Goal: Task Accomplishment & Management: Complete application form

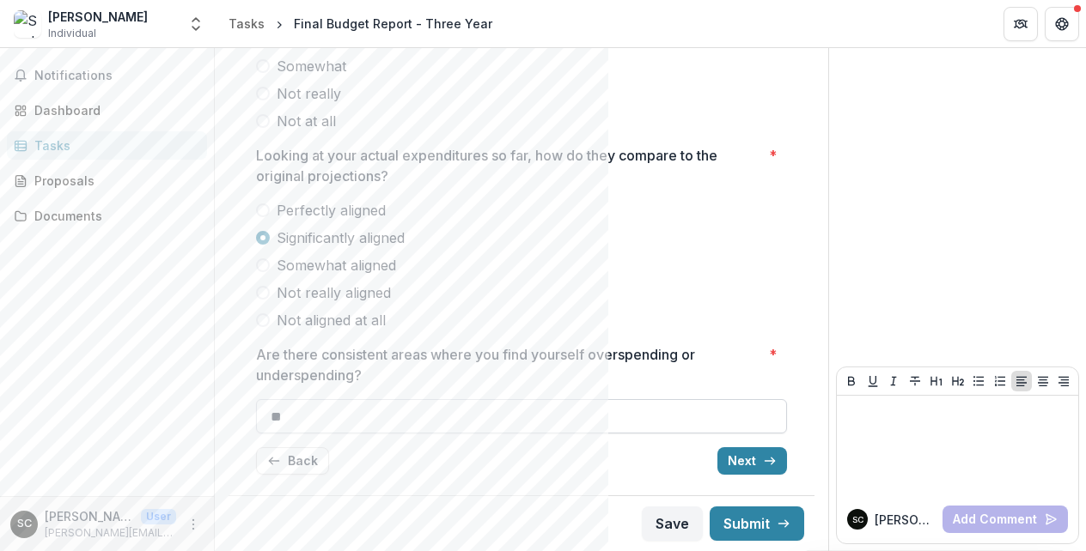
scroll to position [282, 0]
click at [299, 458] on button "Back" at bounding box center [292, 461] width 73 height 27
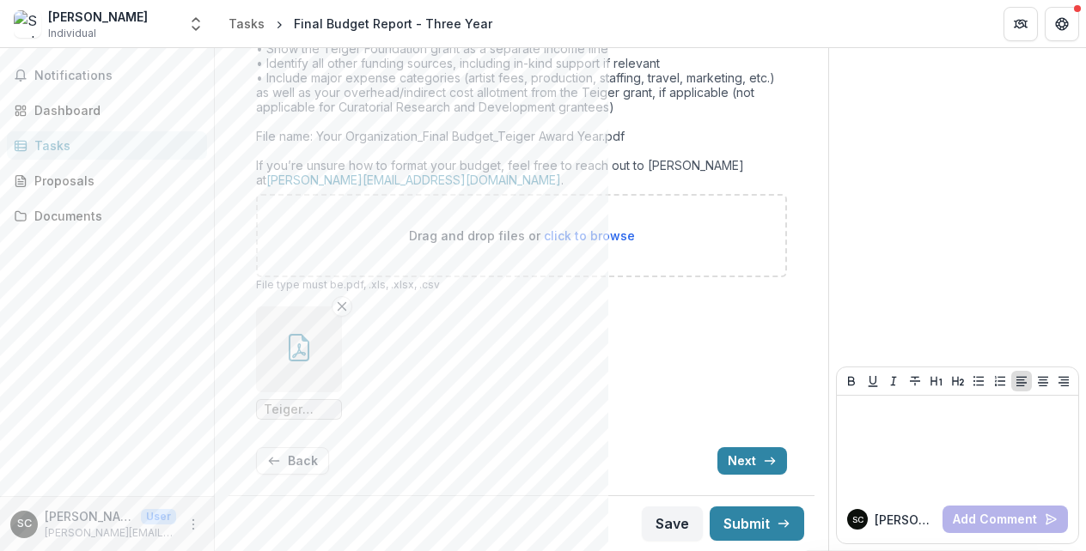
scroll to position [702, 0]
click at [746, 467] on button "Next" at bounding box center [752, 461] width 70 height 27
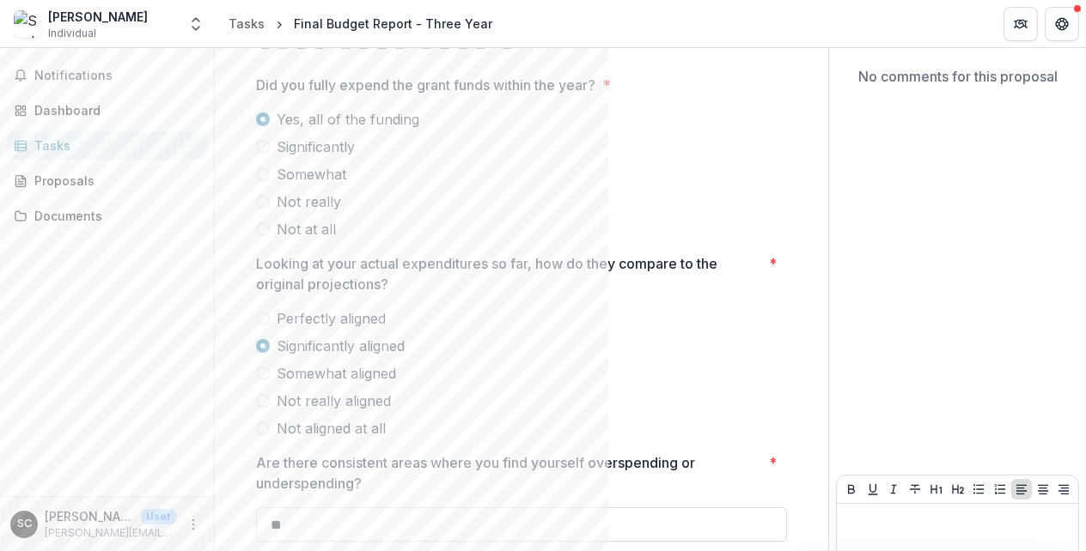
scroll to position [272, 0]
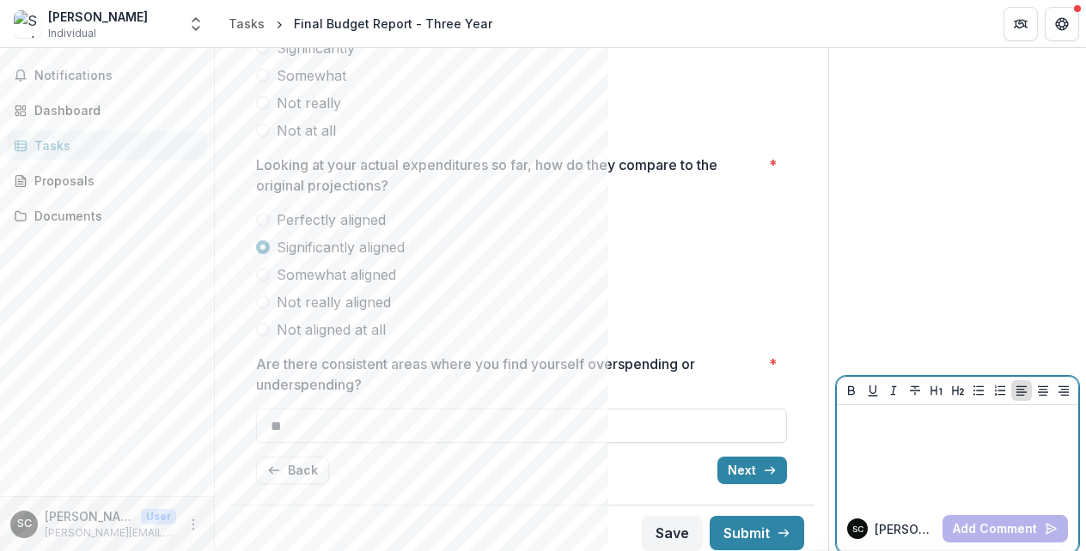
click at [877, 448] on div at bounding box center [958, 455] width 228 height 86
click at [919, 472] on div at bounding box center [958, 455] width 228 height 86
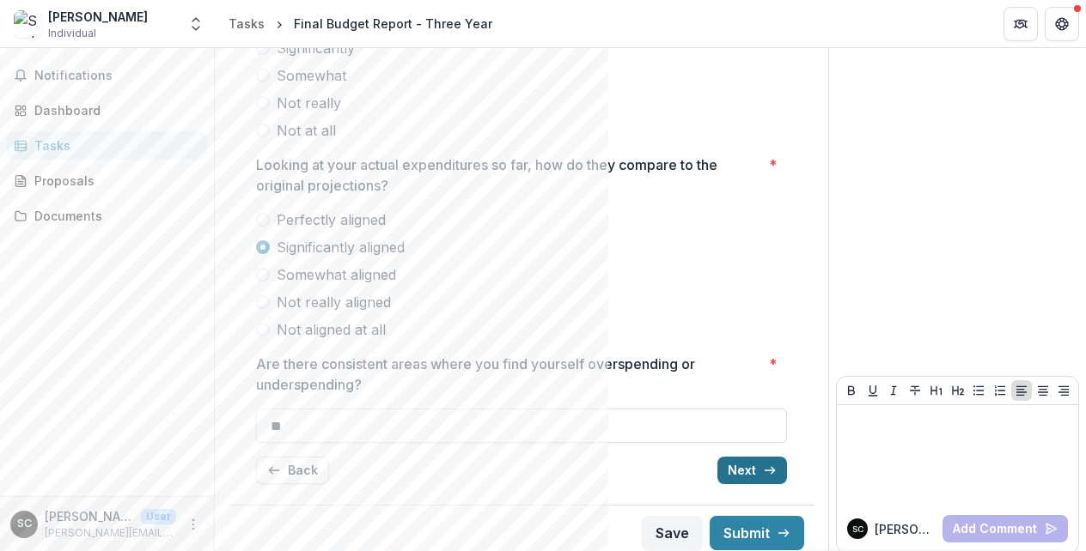
click at [752, 463] on button "Next" at bounding box center [752, 470] width 70 height 27
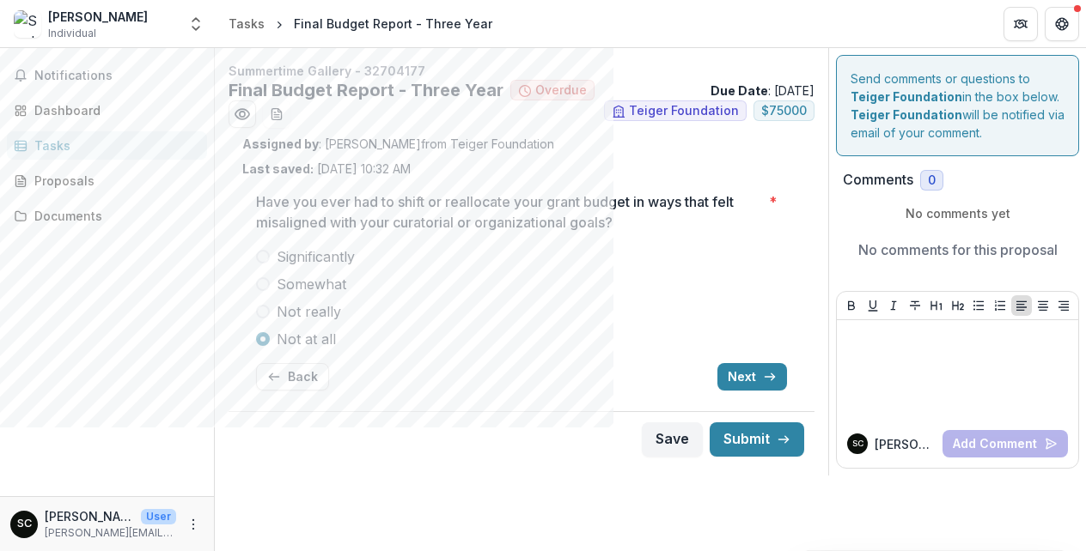
scroll to position [0, 0]
click at [290, 384] on button "Back" at bounding box center [292, 376] width 73 height 27
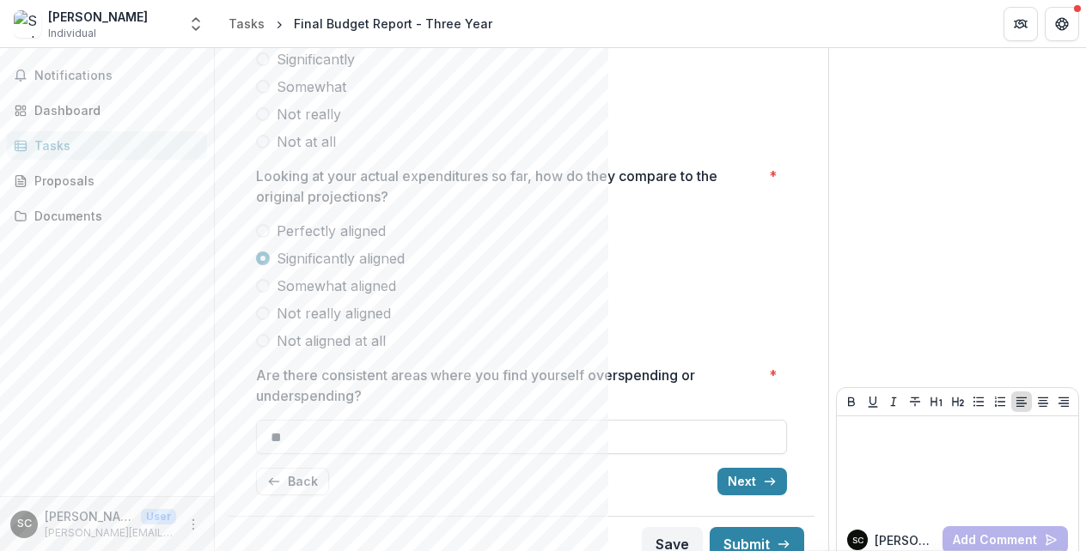
scroll to position [263, 0]
click at [290, 490] on button "Back" at bounding box center [292, 479] width 73 height 27
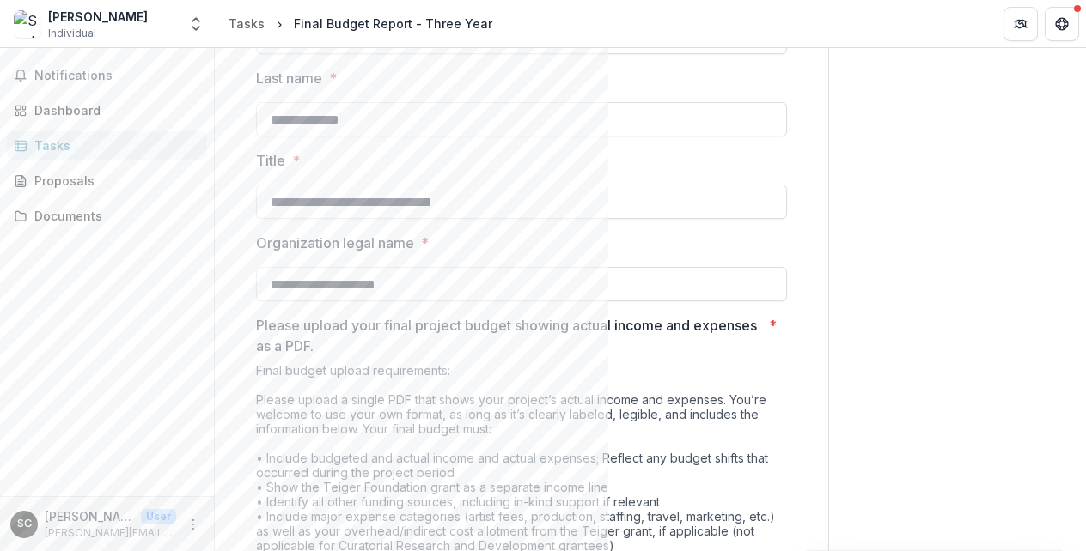
scroll to position [664, 0]
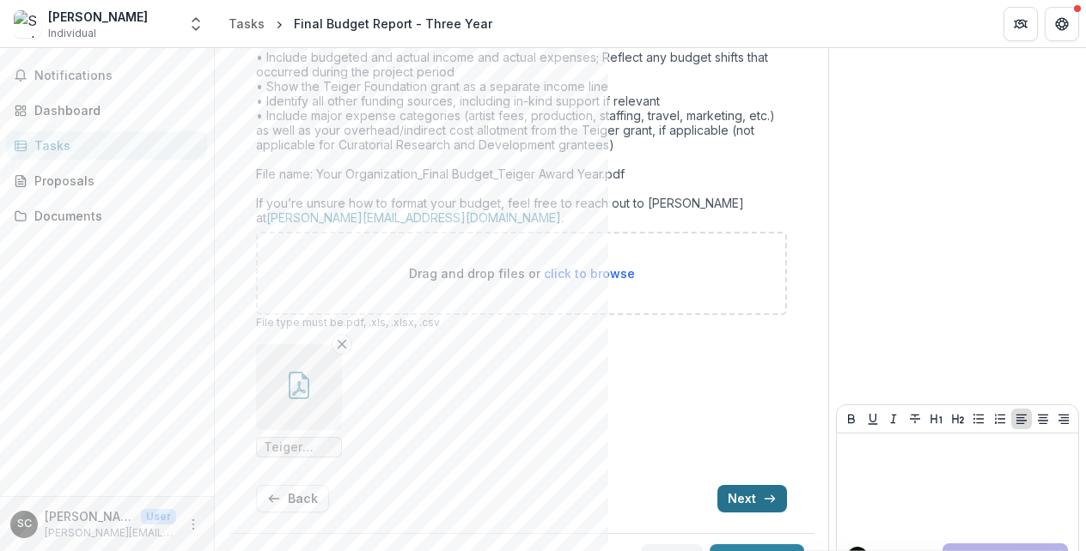
click at [739, 508] on button "Next" at bounding box center [752, 498] width 70 height 27
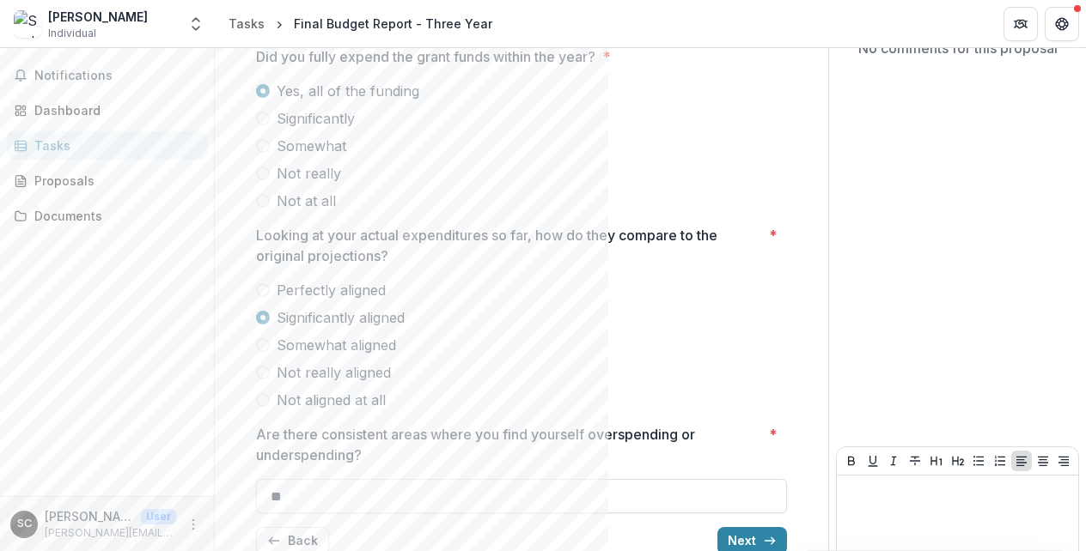
scroll to position [203, 0]
click at [369, 348] on span "Somewhat aligned" at bounding box center [336, 344] width 119 height 21
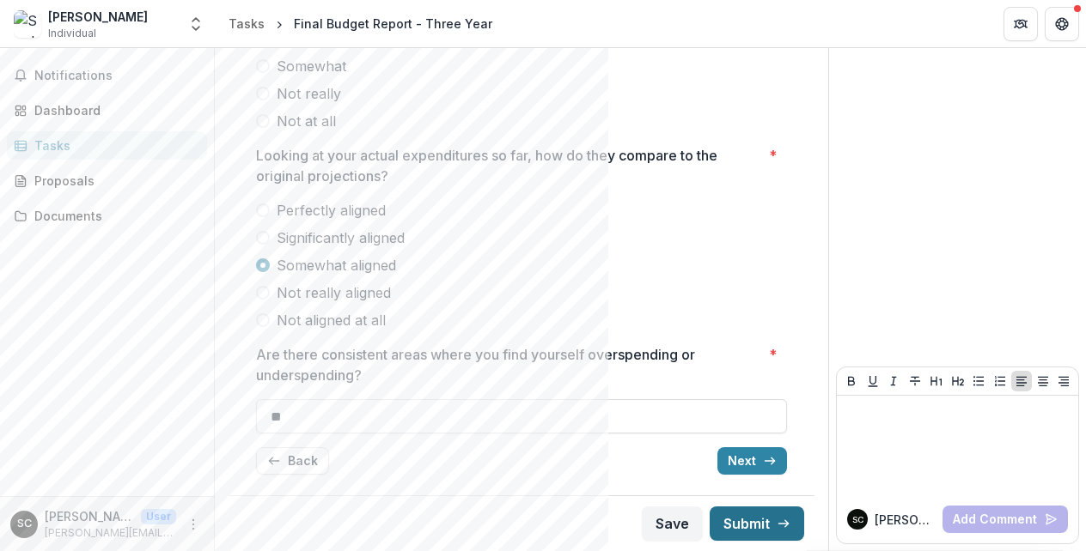
scroll to position [282, 0]
click at [752, 455] on button "Next" at bounding box center [752, 461] width 70 height 27
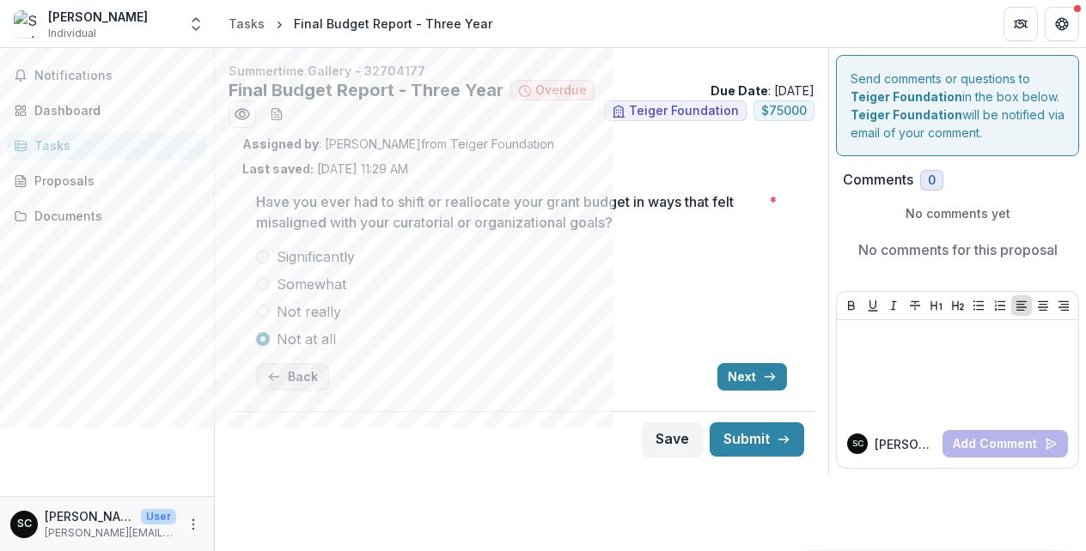
click at [276, 379] on icon "button" at bounding box center [274, 377] width 14 height 14
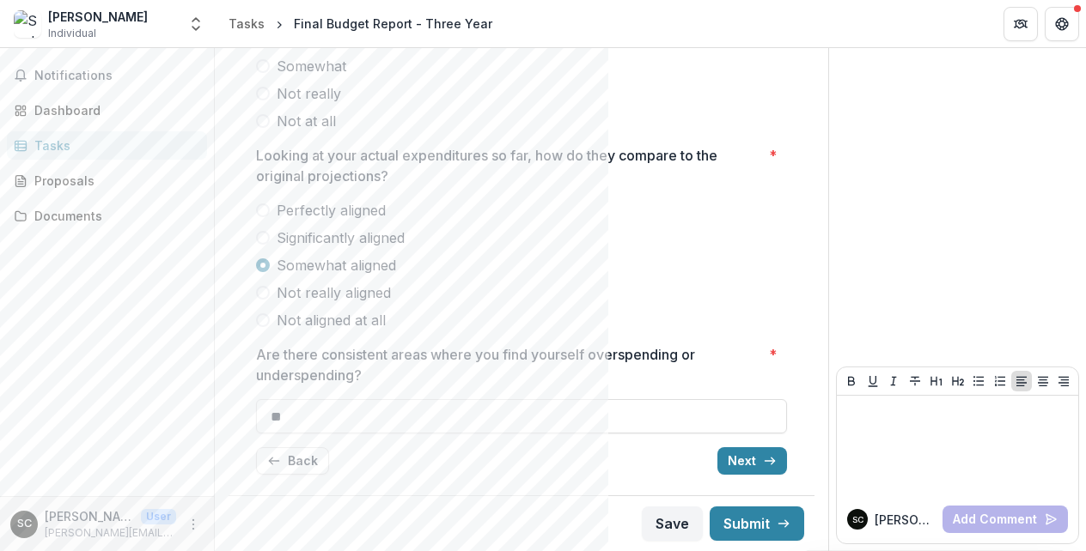
scroll to position [282, 0]
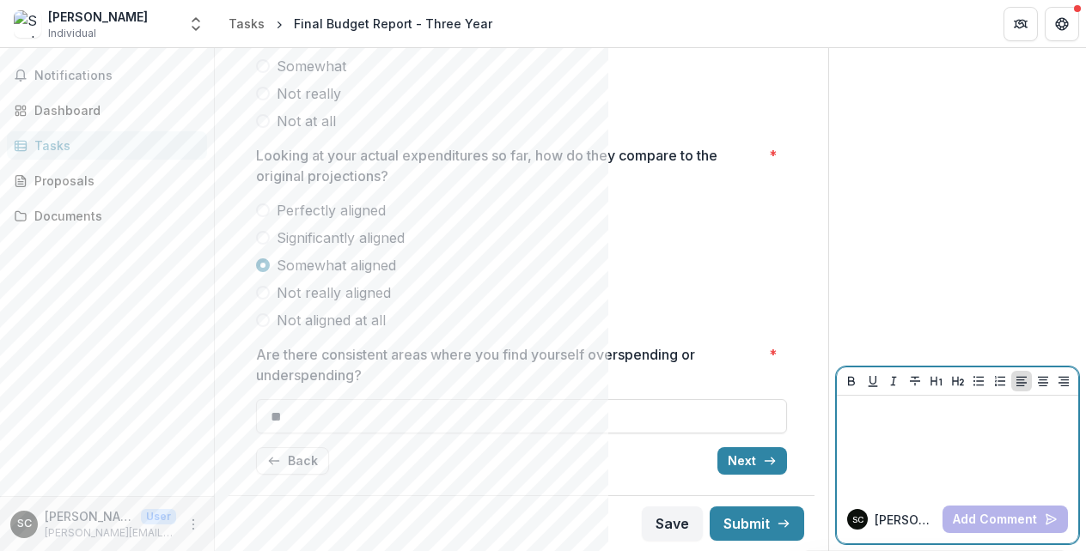
click at [878, 433] on div at bounding box center [958, 446] width 228 height 86
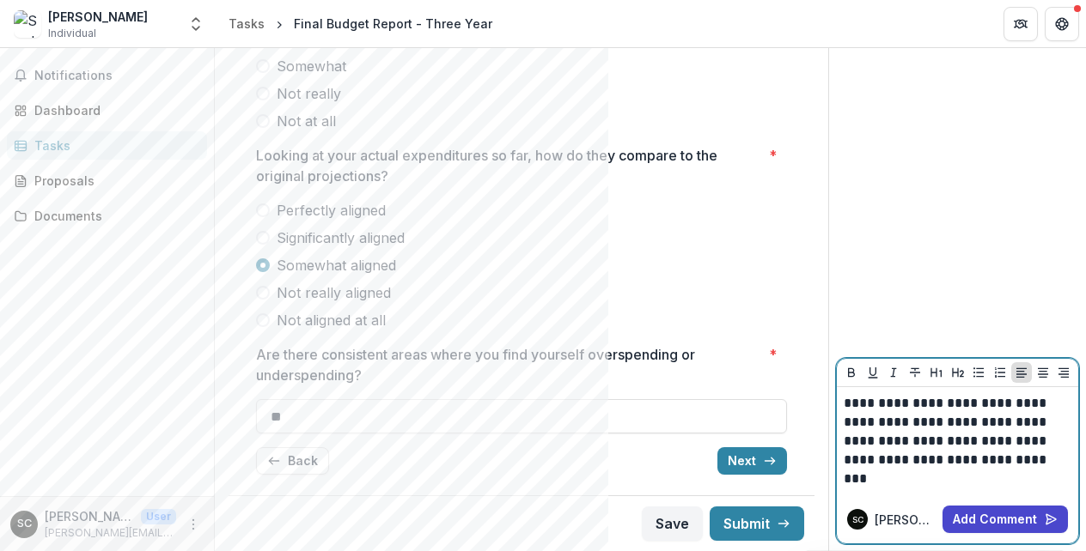
click at [923, 460] on p "**********" at bounding box center [958, 441] width 228 height 94
click at [935, 470] on p "**********" at bounding box center [958, 441] width 228 height 94
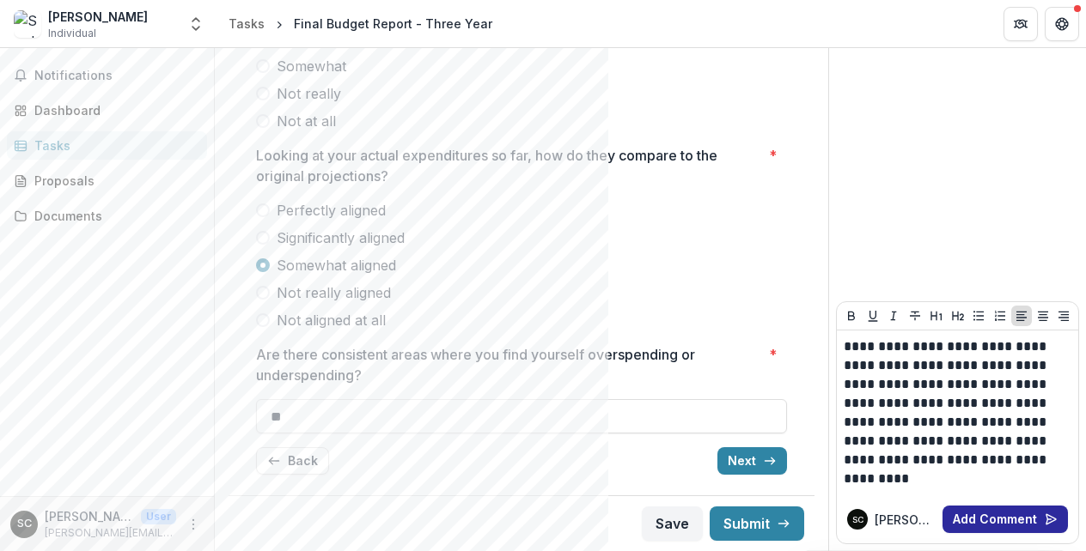
click at [1002, 516] on button "Add Comment" at bounding box center [1004, 519] width 125 height 27
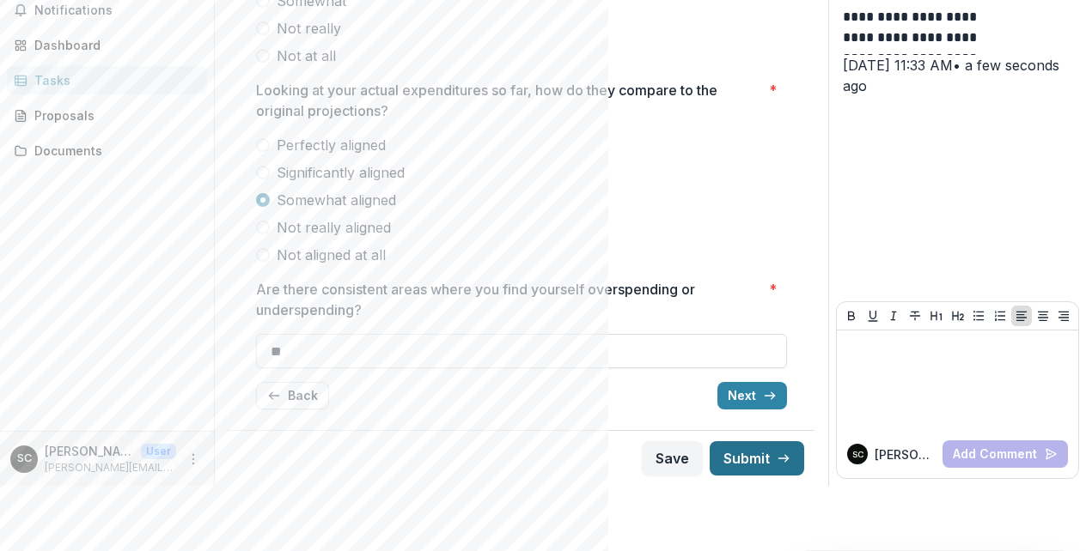
click at [761, 458] on button "Submit" at bounding box center [757, 459] width 94 height 34
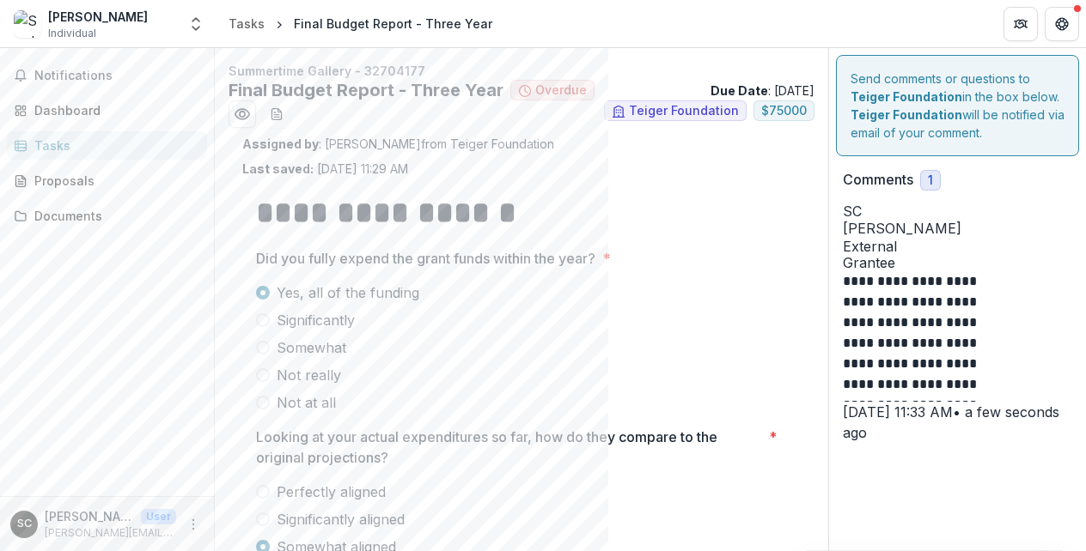
scroll to position [0, 0]
click at [149, 144] on div "Tasks" at bounding box center [113, 146] width 159 height 18
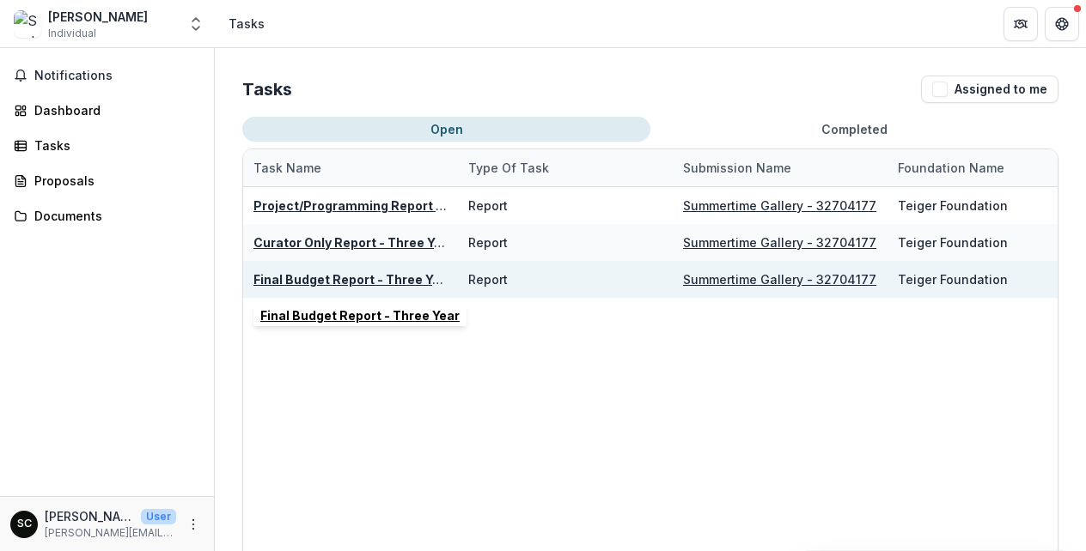
click at [278, 277] on u "Final Budget Report - Three Year" at bounding box center [352, 279] width 199 height 15
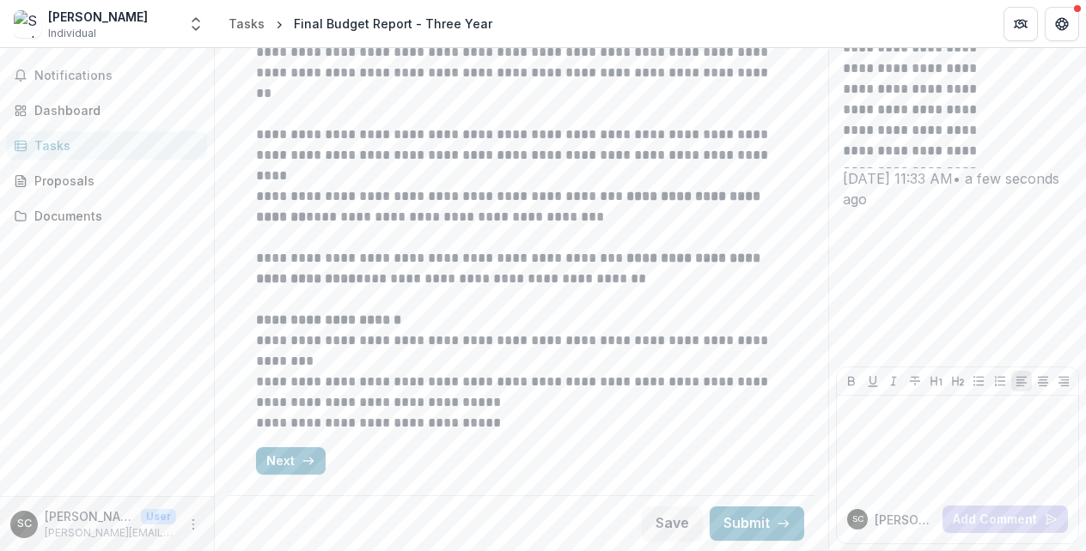
scroll to position [234, 0]
click at [285, 462] on button "Next" at bounding box center [291, 461] width 70 height 27
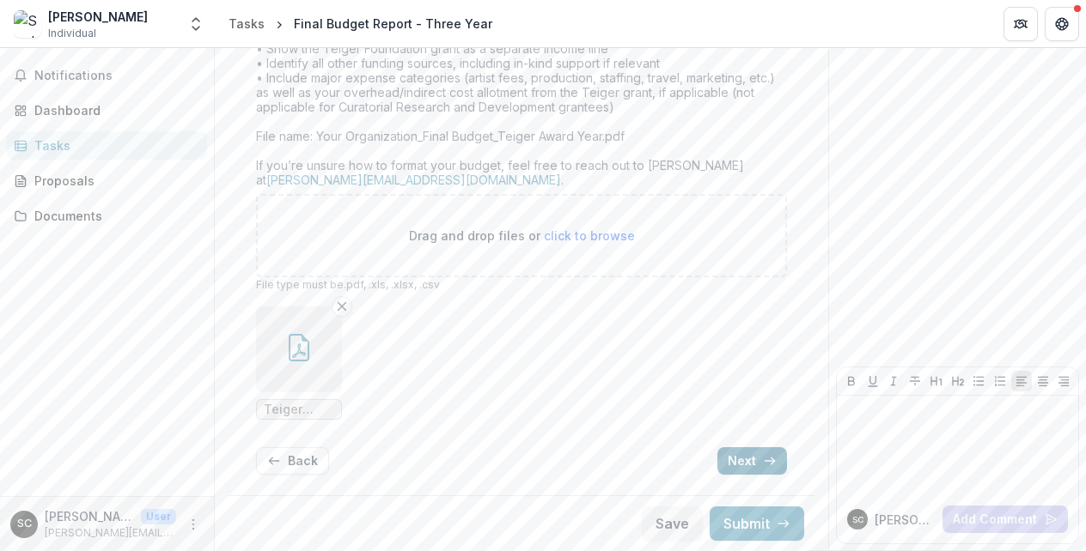
click at [723, 460] on button "Next" at bounding box center [752, 461] width 70 height 27
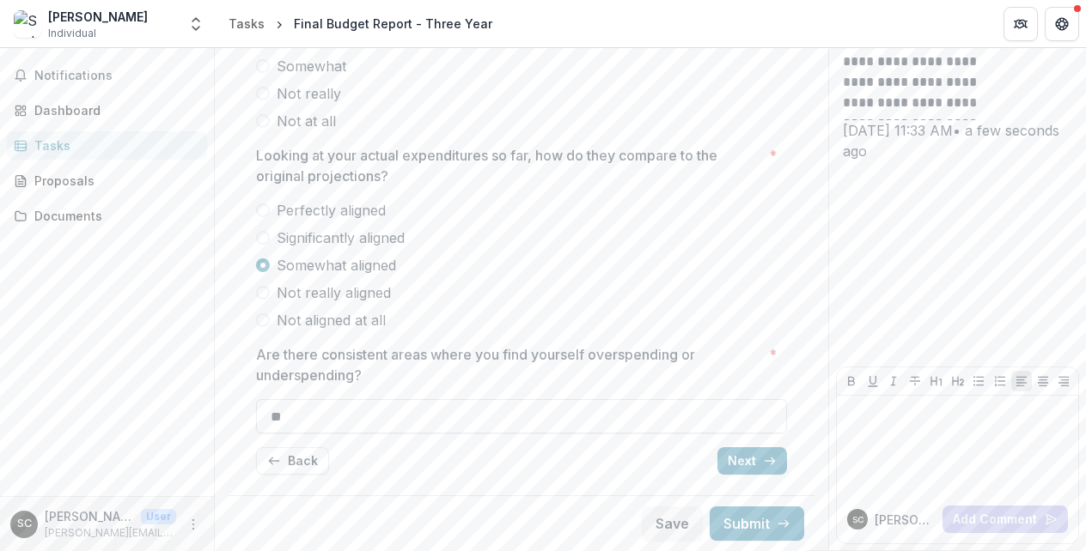
scroll to position [239, 0]
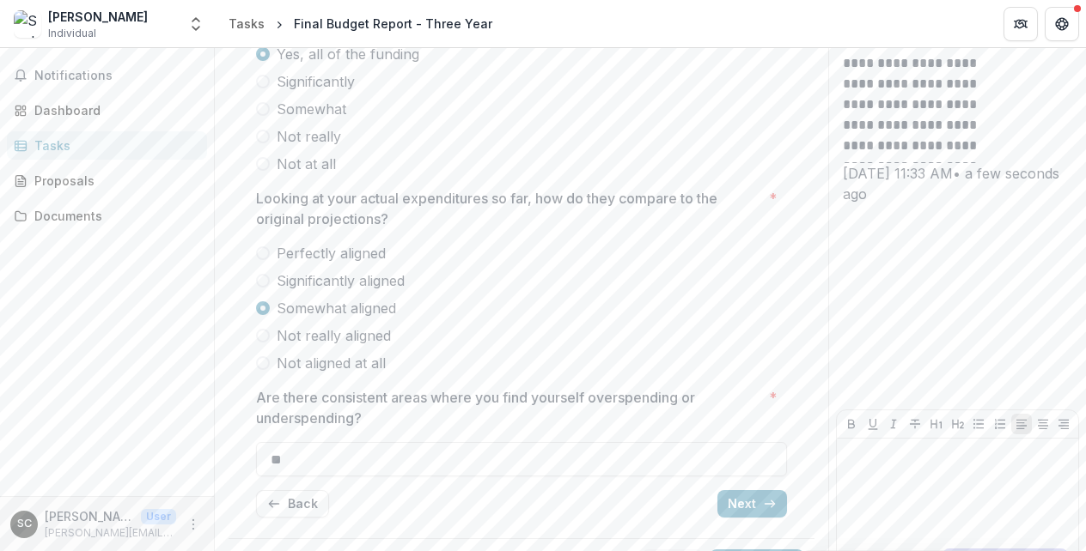
click at [143, 151] on div "Tasks" at bounding box center [113, 146] width 159 height 18
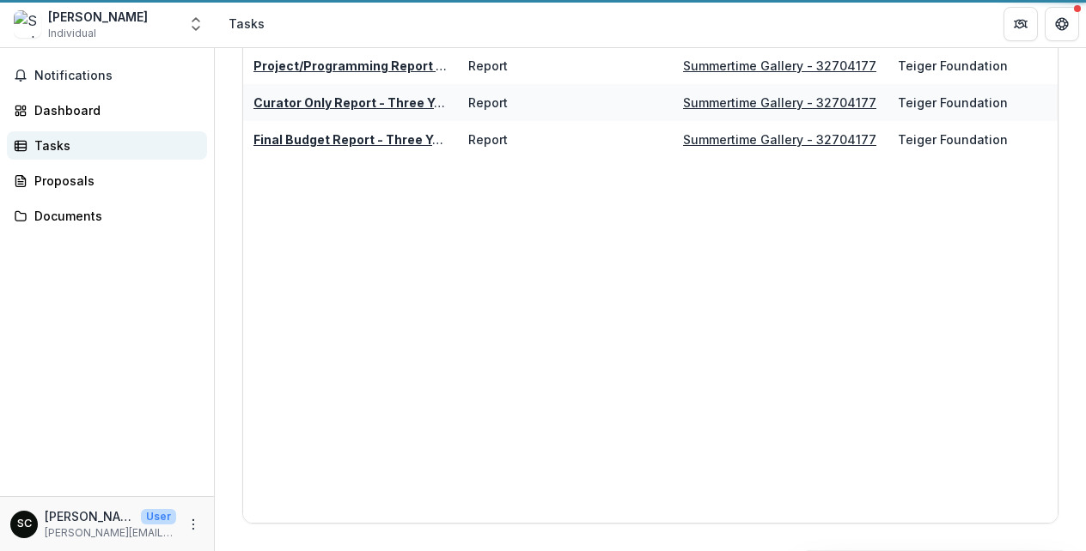
scroll to position [140, 0]
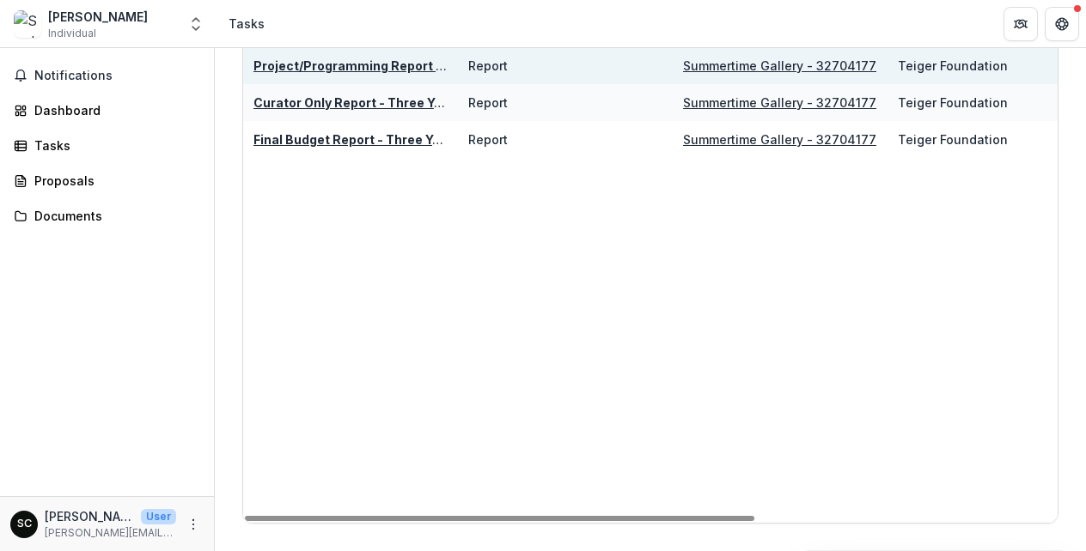
click at [392, 64] on u "Project/Programming Report - Conversation" at bounding box center [390, 65] width 275 height 15
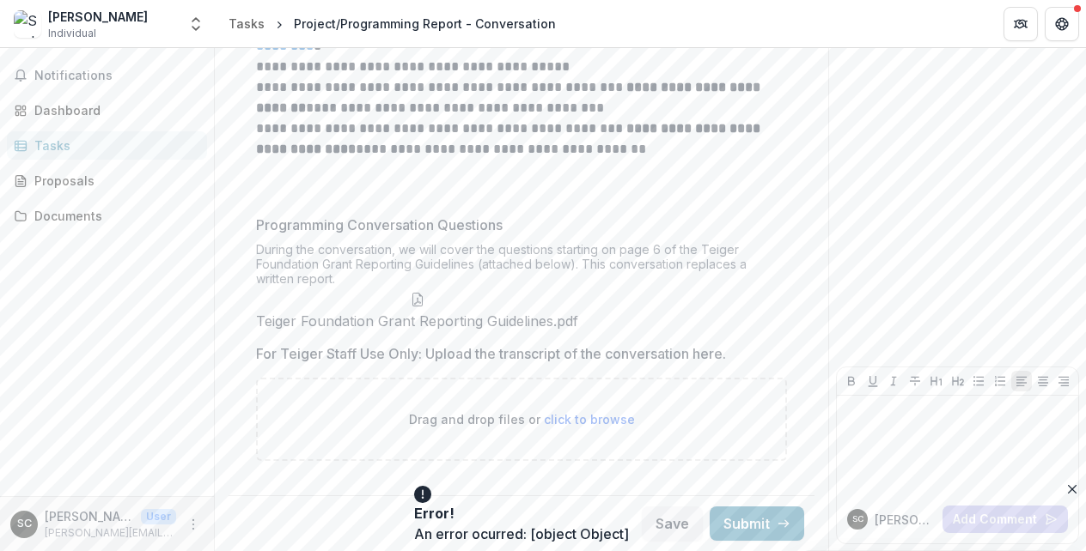
scroll to position [364, 0]
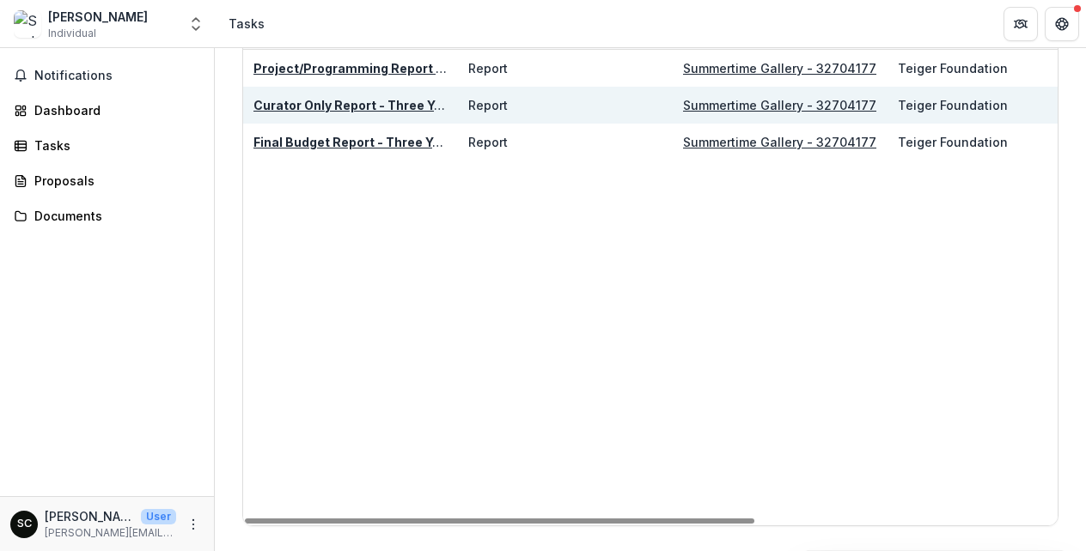
click at [362, 102] on u "Curator Only Report - Three Year" at bounding box center [353, 105] width 201 height 15
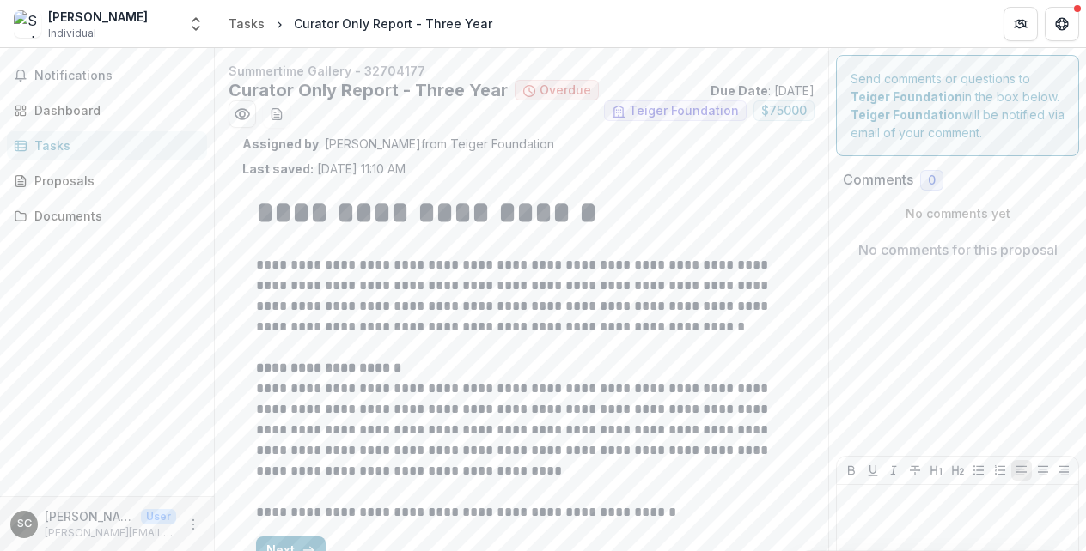
click at [65, 140] on div "Tasks" at bounding box center [113, 146] width 159 height 18
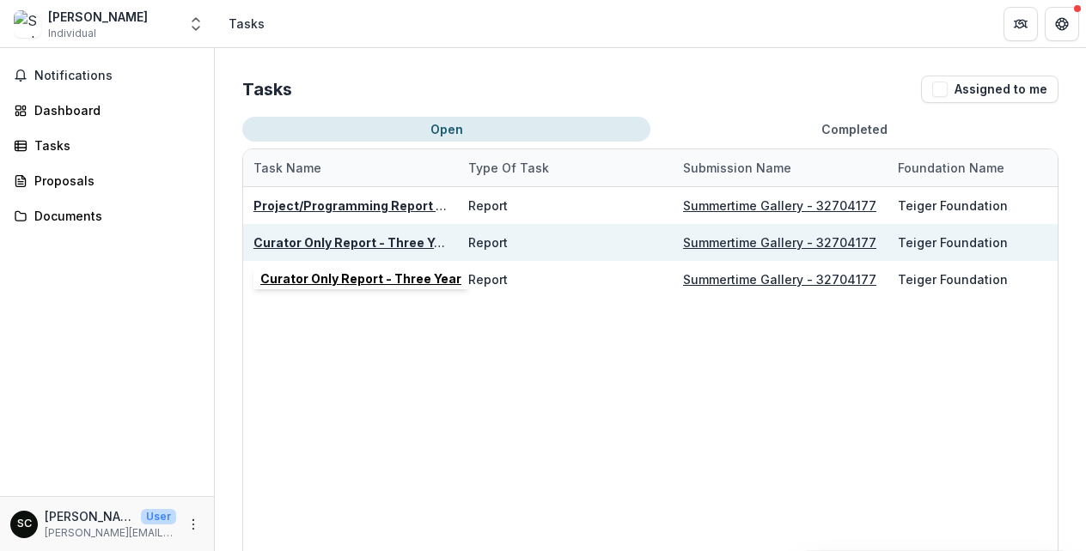
click at [295, 244] on u "Curator Only Report - Three Year" at bounding box center [353, 242] width 201 height 15
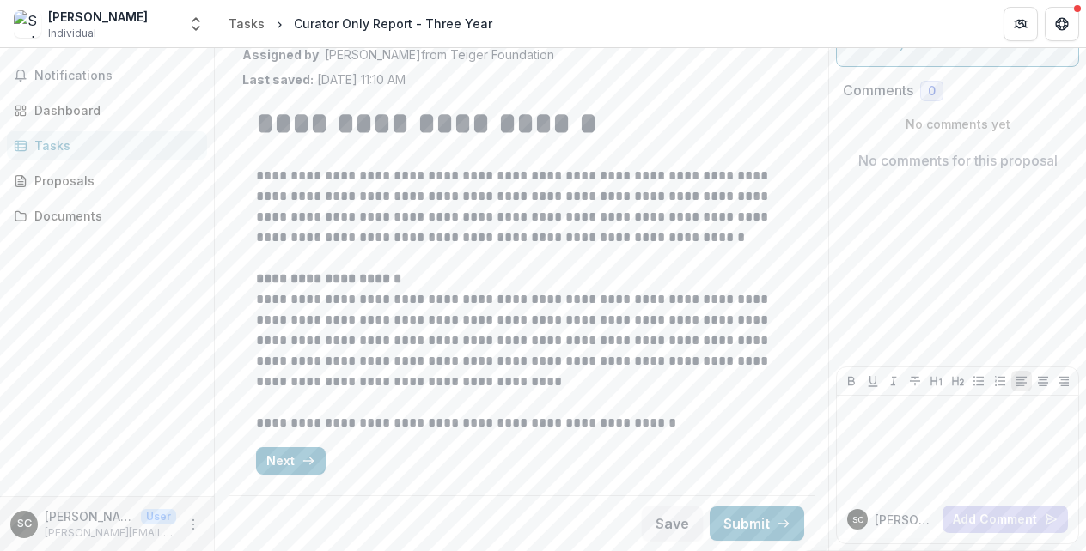
scroll to position [89, 0]
click at [301, 452] on button "Next" at bounding box center [291, 461] width 70 height 27
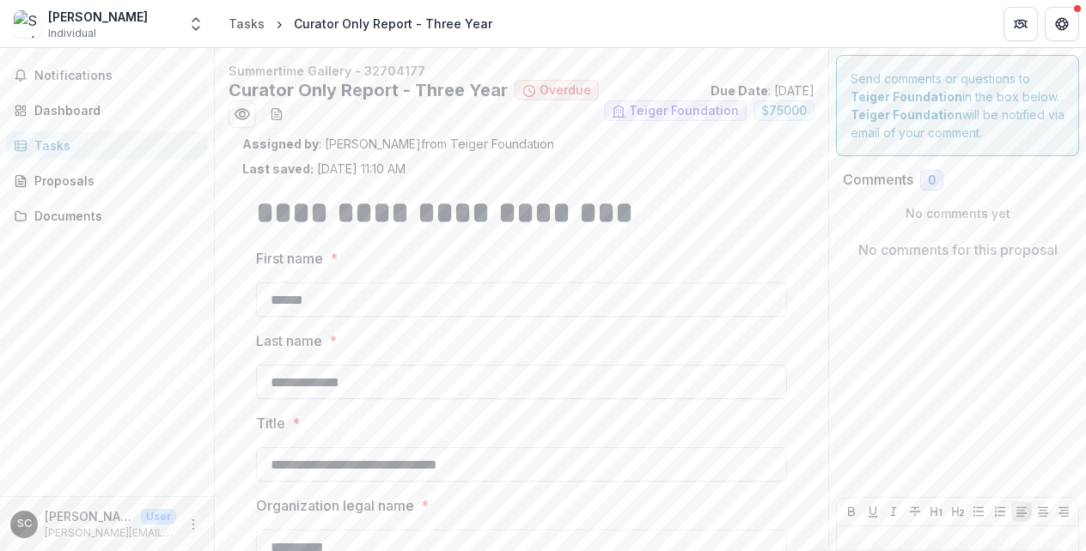
scroll to position [0, 0]
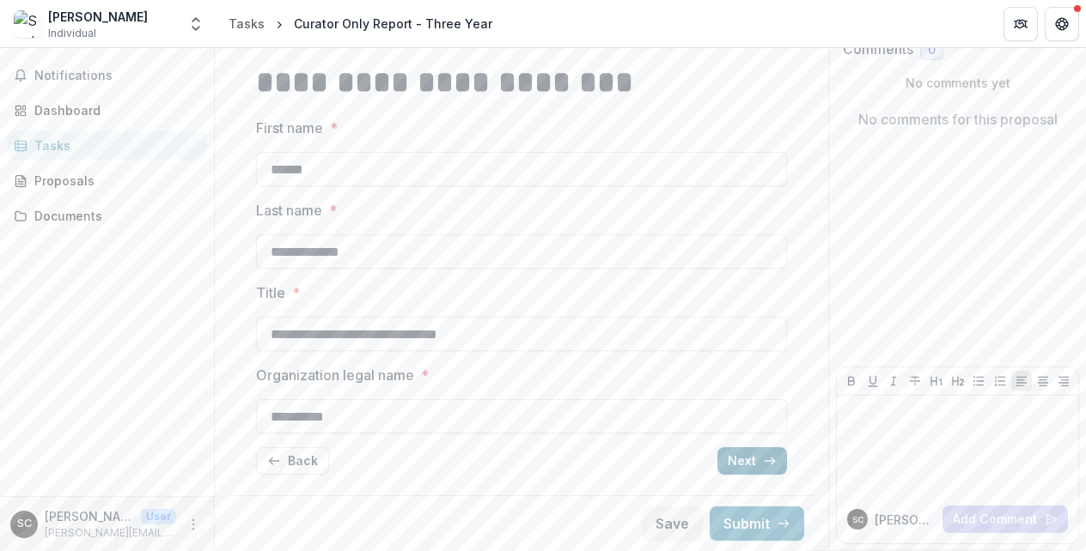
click at [752, 456] on button "Next" at bounding box center [752, 461] width 70 height 27
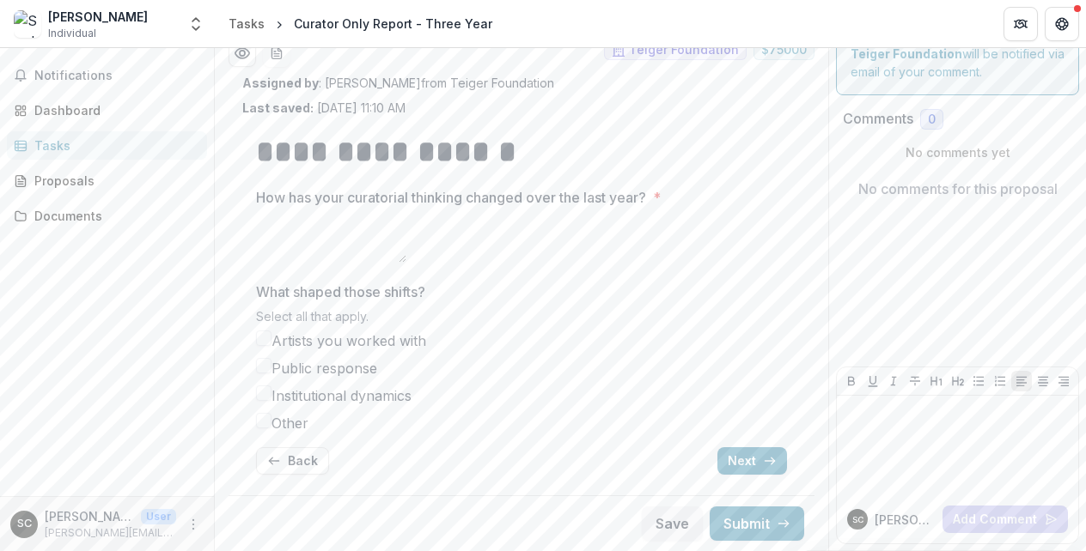
scroll to position [90, 0]
click at [734, 453] on button "Next" at bounding box center [752, 461] width 70 height 27
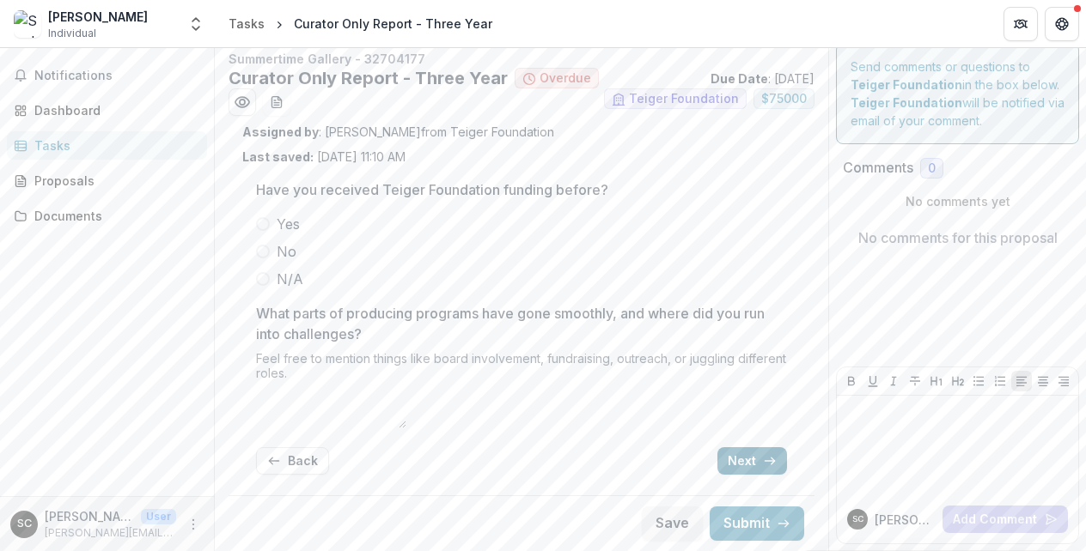
click at [734, 453] on button "Next" at bounding box center [752, 461] width 70 height 27
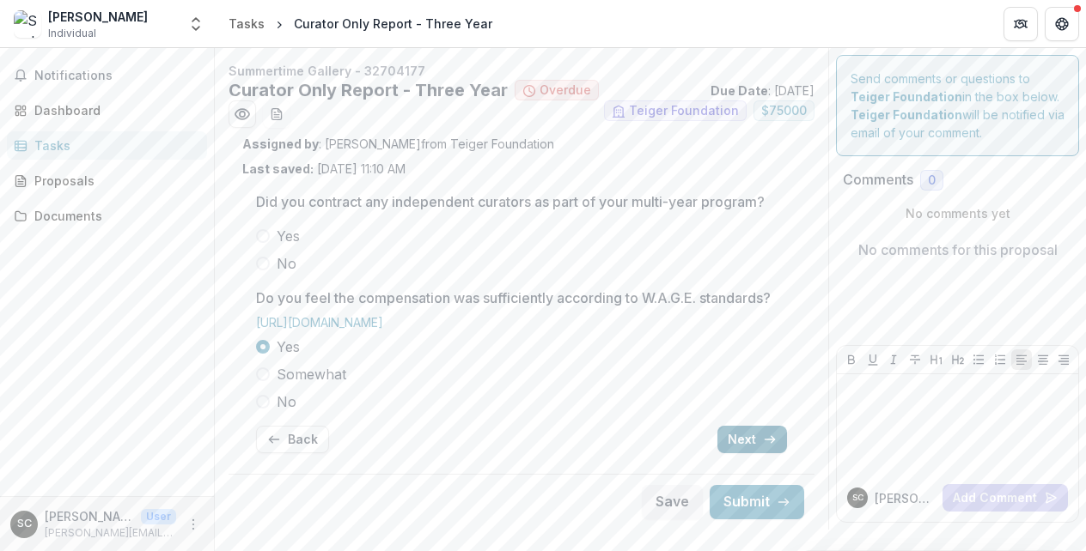
scroll to position [20, 0]
click at [315, 454] on button "Back" at bounding box center [292, 439] width 73 height 27
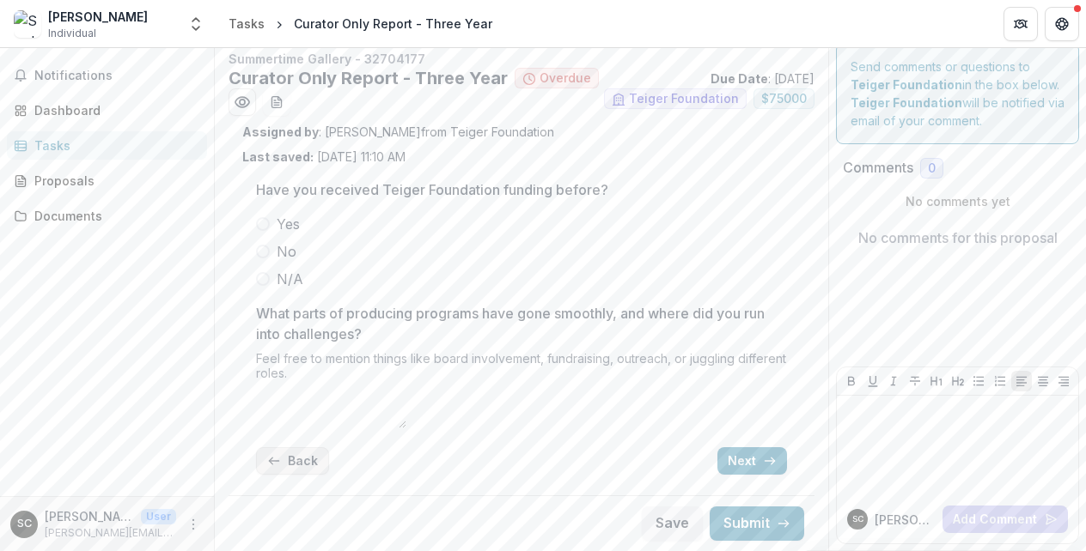
click at [314, 475] on button "Back" at bounding box center [292, 461] width 73 height 27
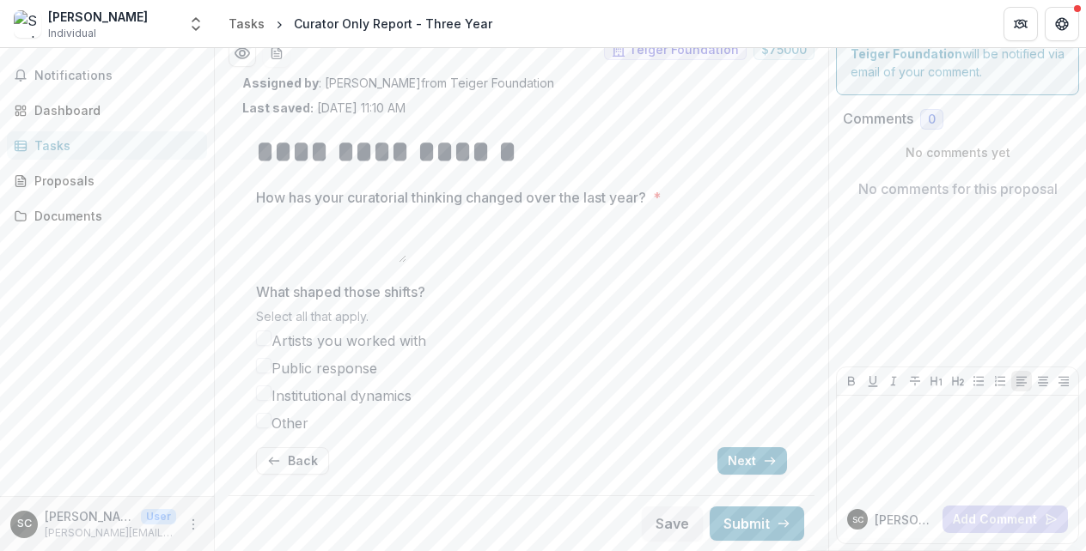
scroll to position [90, 0]
click at [742, 523] on button "Submit" at bounding box center [757, 524] width 94 height 34
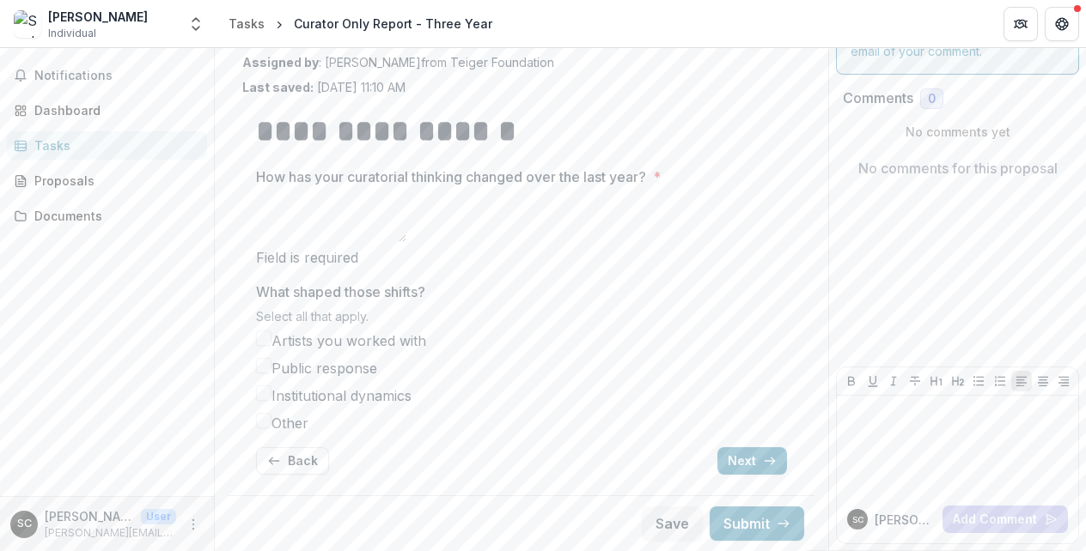
click at [118, 146] on div "Tasks" at bounding box center [113, 146] width 159 height 18
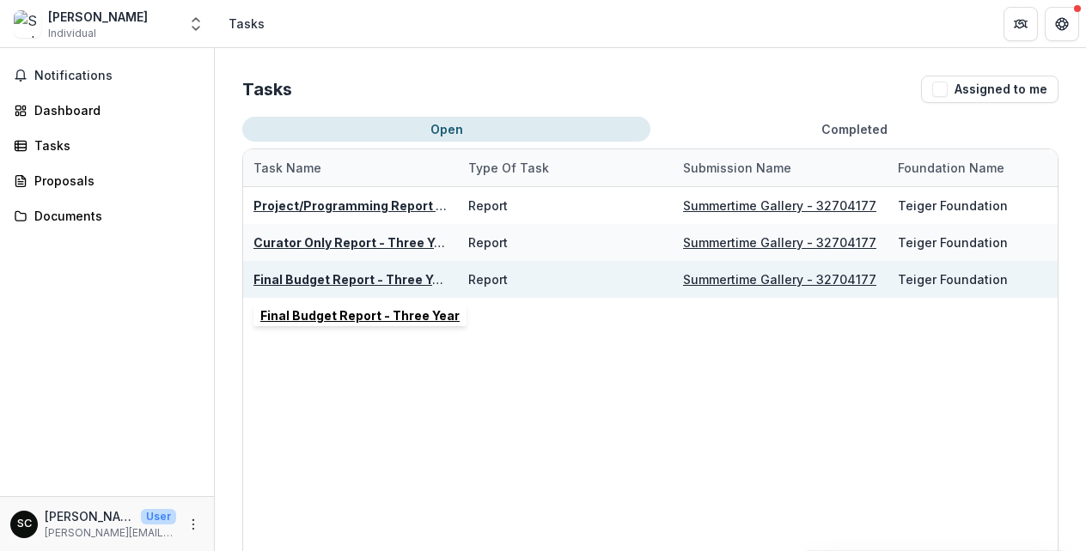
click at [345, 281] on u "Final Budget Report - Three Year" at bounding box center [352, 279] width 199 height 15
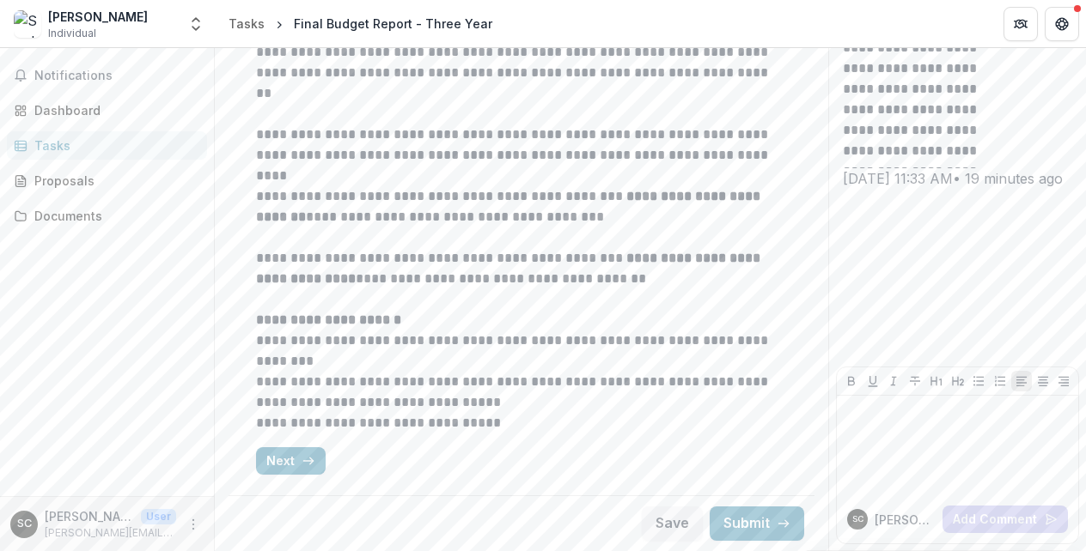
scroll to position [234, 0]
click at [295, 460] on button "Next" at bounding box center [291, 461] width 70 height 27
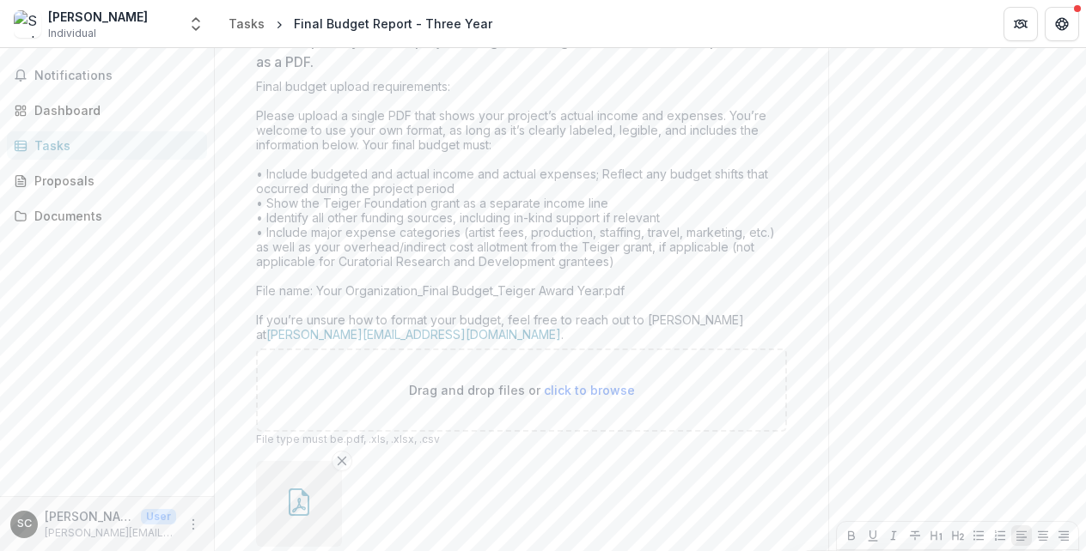
scroll to position [702, 0]
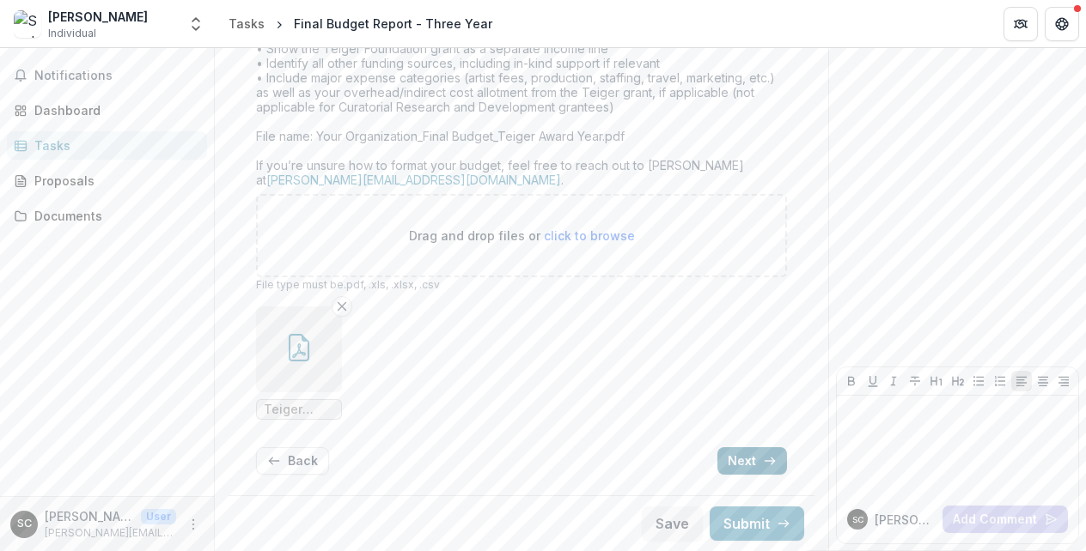
click at [735, 457] on button "Next" at bounding box center [752, 461] width 70 height 27
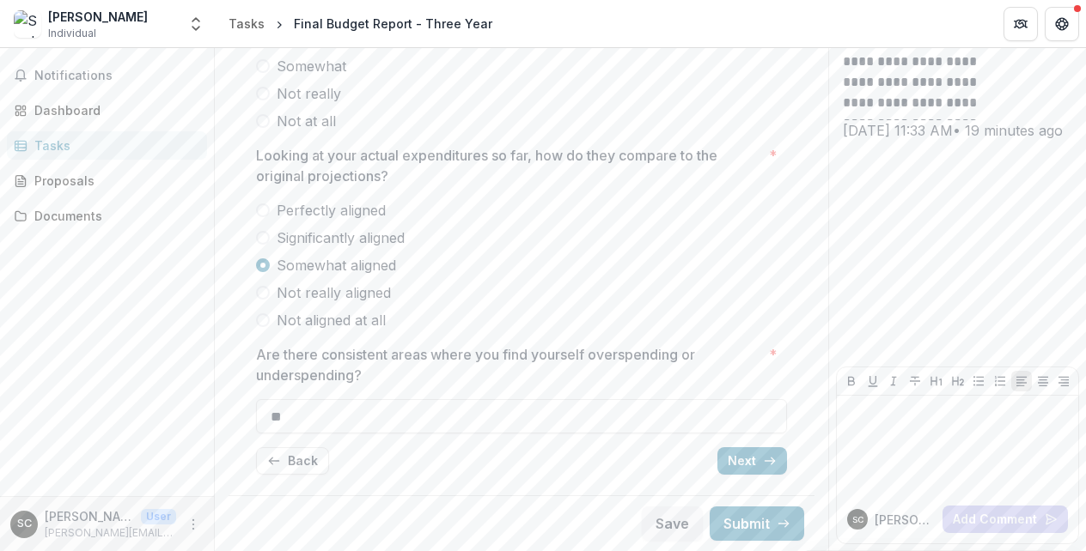
scroll to position [282, 0]
click at [771, 459] on polyline "button" at bounding box center [772, 462] width 3 height 7
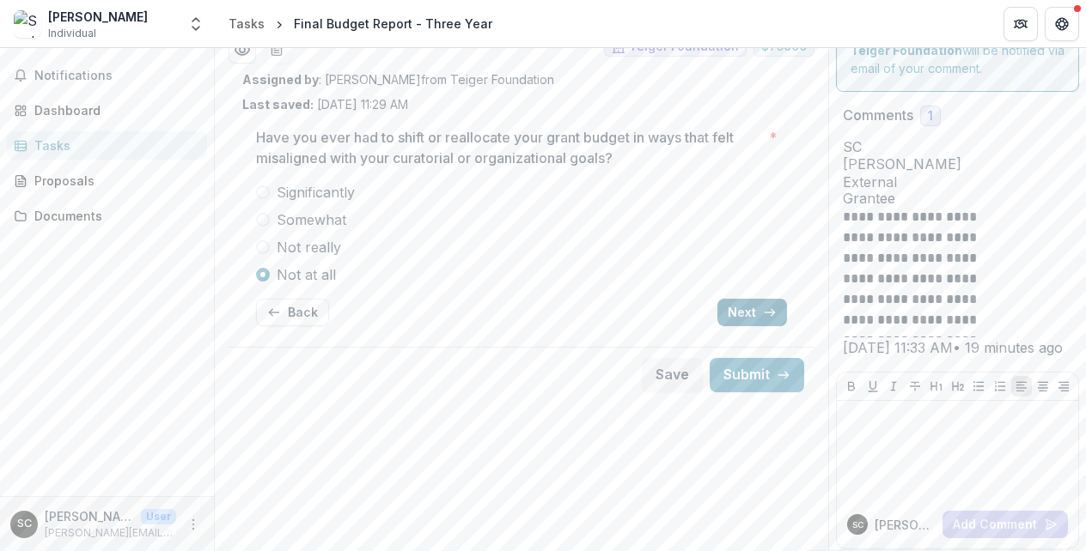
click at [770, 317] on icon "button" at bounding box center [770, 313] width 14 height 14
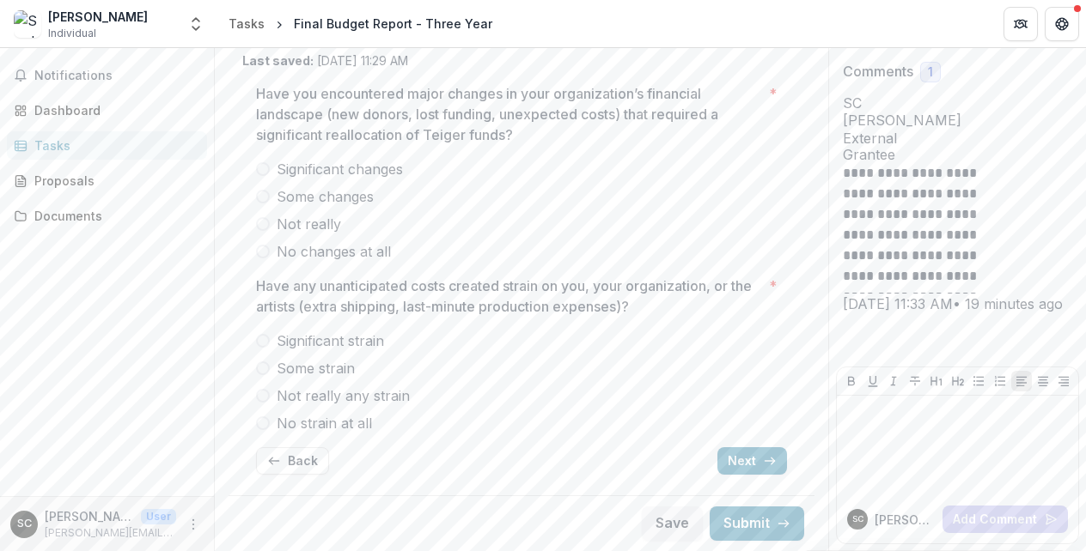
scroll to position [108, 0]
click at [368, 196] on span "Some changes" at bounding box center [325, 196] width 97 height 21
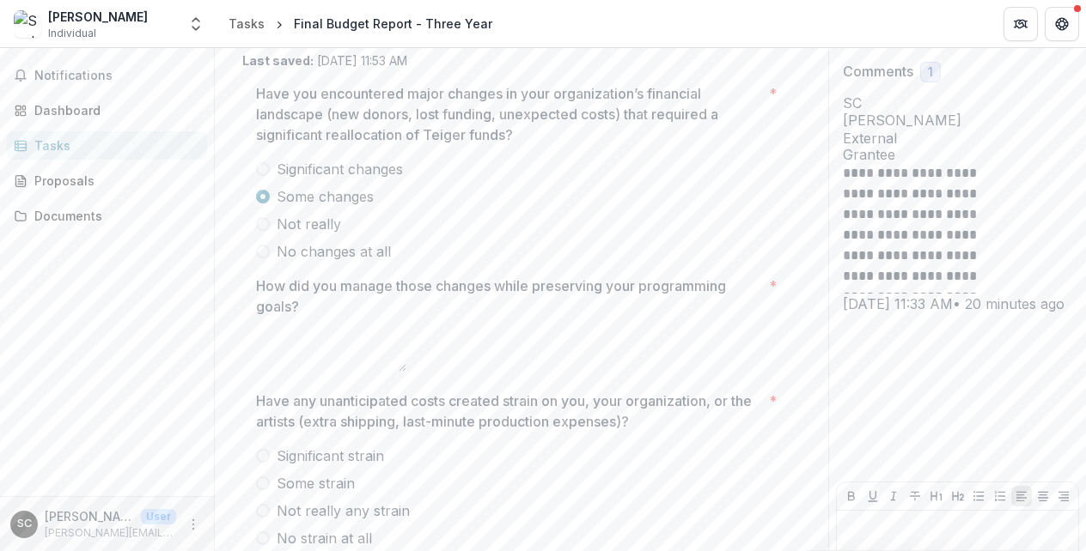
click at [340, 355] on textarea "How did you manage those changes while preserving your programming goals? *" at bounding box center [331, 351] width 150 height 41
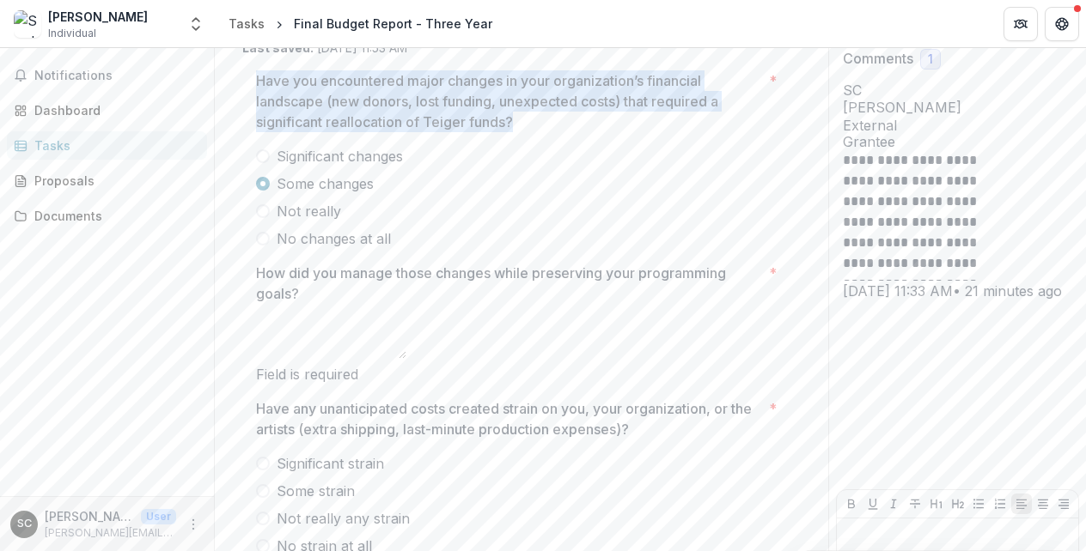
drag, startPoint x: 260, startPoint y: 79, endPoint x: 529, endPoint y: 130, distance: 273.6
click at [529, 130] on p "Have you encountered major changes in your organization’s financial landscape (…" at bounding box center [509, 101] width 506 height 62
copy p "Have you encountered major changes in your organization’s financial landscape (…"
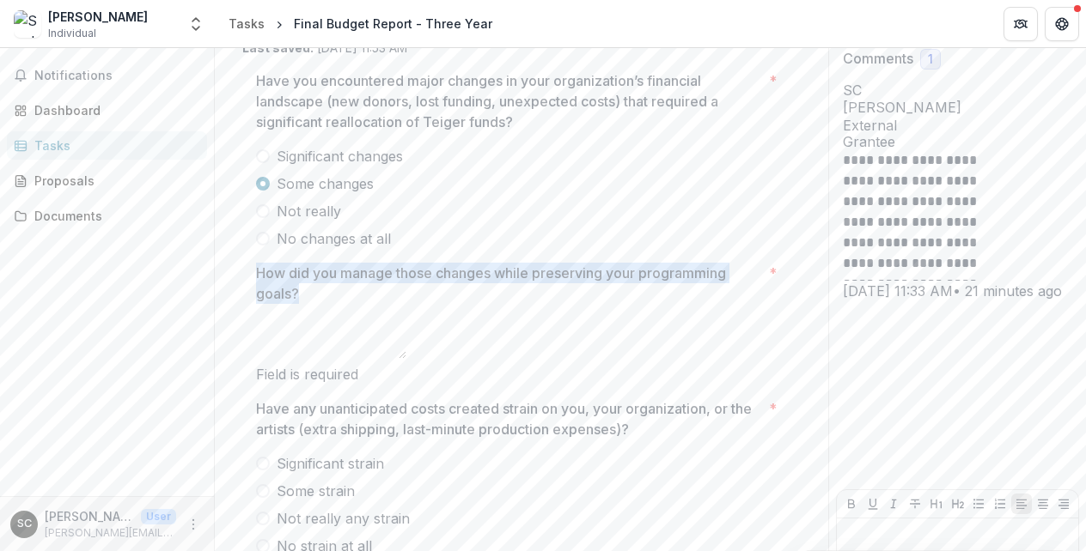
drag, startPoint x: 252, startPoint y: 271, endPoint x: 308, endPoint y: 290, distance: 60.0
click at [308, 290] on div "Have you encountered major changes in your organization’s financial landscape (…" at bounding box center [521, 334] width 558 height 555
copy p "How did you manage those changes while preserving your programming goals?"
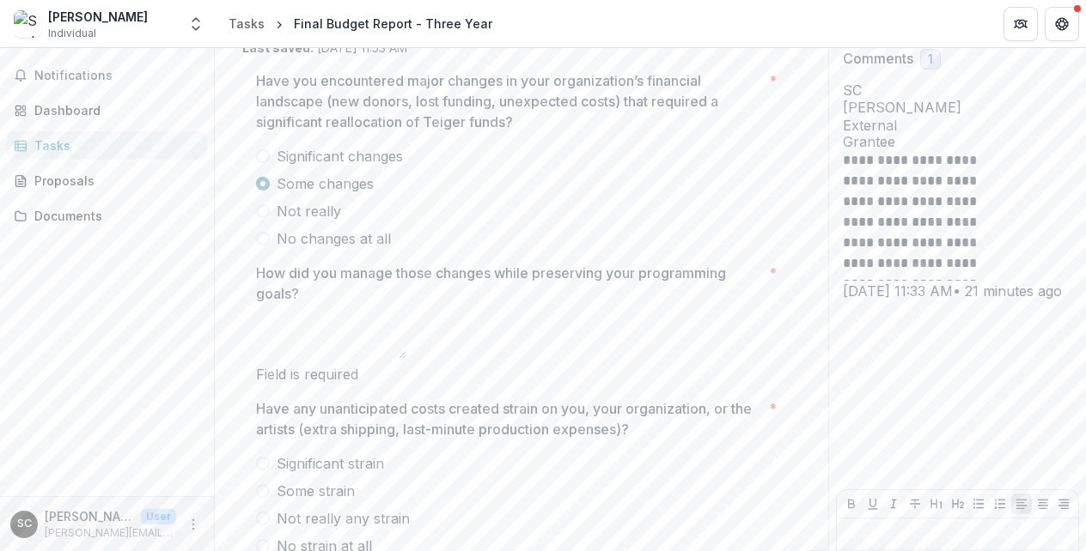
click at [619, 140] on div at bounding box center [521, 142] width 531 height 7
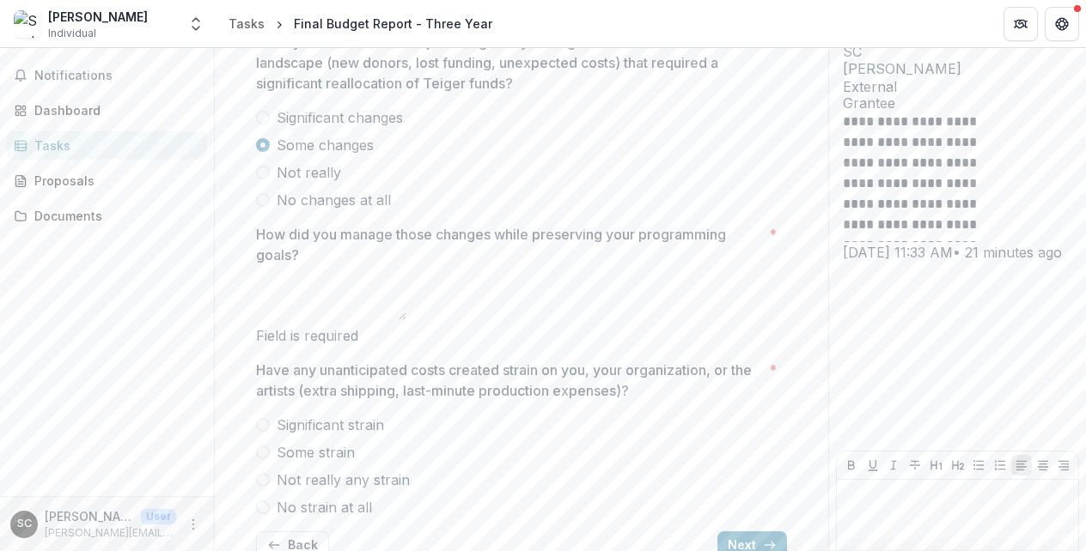
click at [315, 235] on p "How did you manage those changes while preserving your programming goals?" at bounding box center [509, 244] width 506 height 41
click at [315, 279] on textarea "How did you manage those changes while preserving your programming goals? *" at bounding box center [331, 299] width 150 height 41
click at [315, 235] on p "How did you manage those changes while preserving your programming goals?" at bounding box center [509, 244] width 506 height 41
click at [315, 279] on textarea "How did you manage those changes while preserving your programming goals? *" at bounding box center [331, 299] width 150 height 41
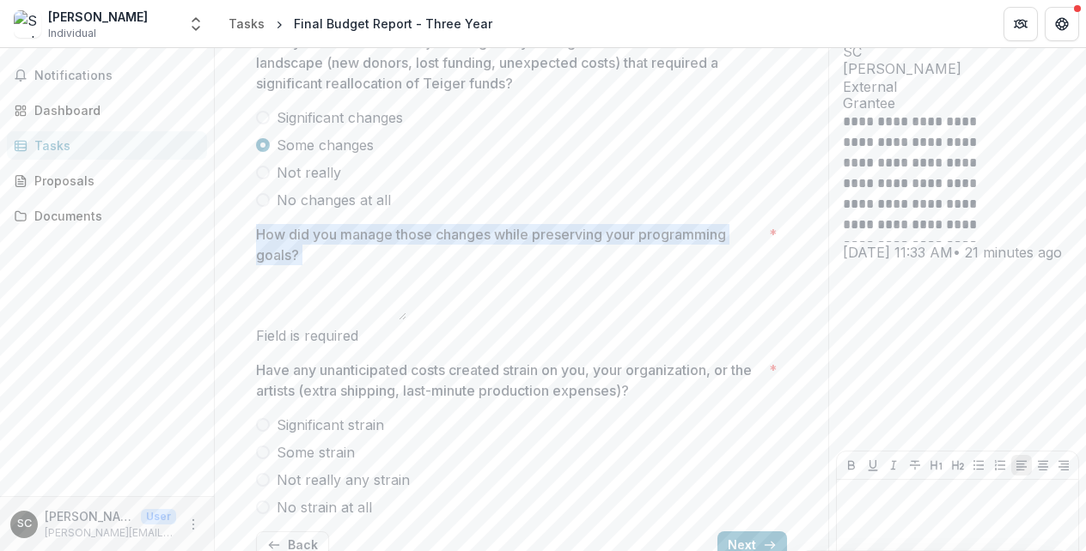
click at [315, 235] on p "How did you manage those changes while preserving your programming goals?" at bounding box center [509, 244] width 506 height 41
click at [315, 279] on textarea "How did you manage those changes while preserving your programming goals? *" at bounding box center [331, 299] width 150 height 41
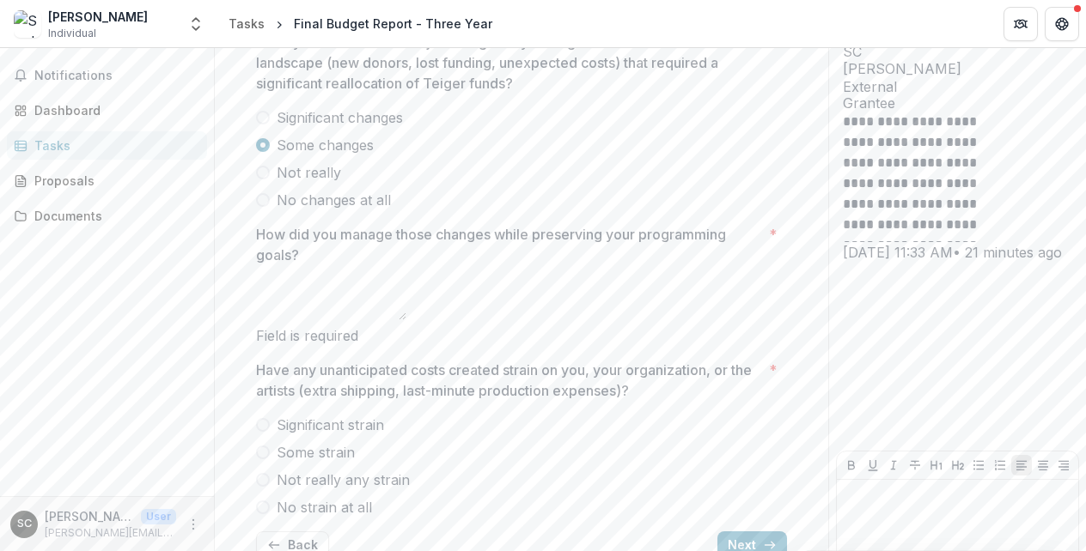
click at [308, 228] on p "How did you manage those changes while preserving your programming goals?" at bounding box center [509, 244] width 506 height 41
click at [308, 279] on textarea "How did you manage those changes while preserving your programming goals? *" at bounding box center [331, 299] width 150 height 41
click at [308, 228] on p "How did you manage those changes while preserving your programming goals?" at bounding box center [509, 244] width 506 height 41
click at [308, 279] on textarea "How did you manage those changes while preserving your programming goals? *" at bounding box center [331, 299] width 150 height 41
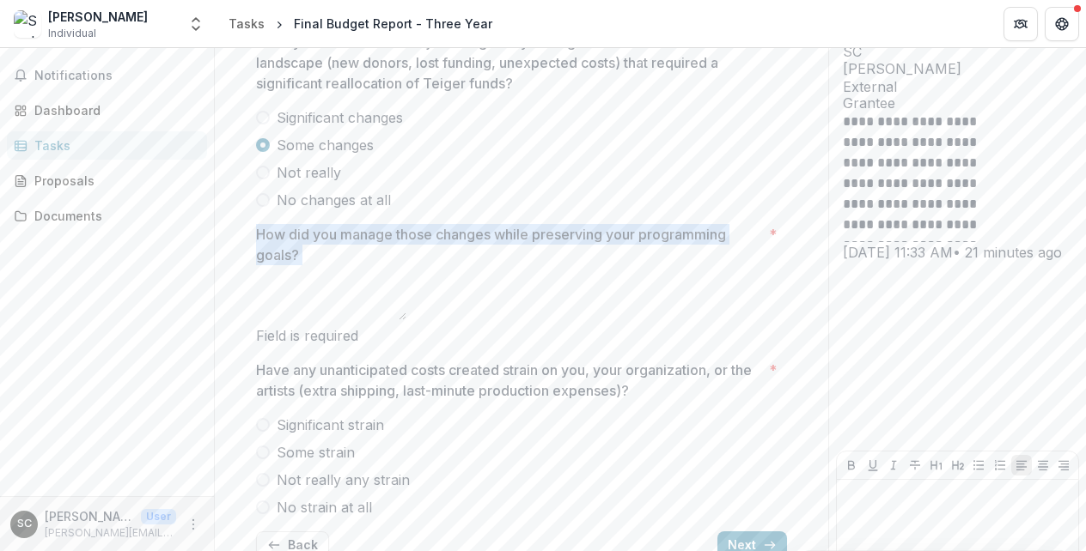
click at [308, 228] on p "How did you manage those changes while preserving your programming goals?" at bounding box center [509, 244] width 506 height 41
click at [308, 279] on textarea "How did you manage those changes while preserving your programming goals? *" at bounding box center [331, 299] width 150 height 41
click at [308, 228] on p "How did you manage those changes while preserving your programming goals?" at bounding box center [509, 244] width 506 height 41
click at [308, 279] on textarea "How did you manage those changes while preserving your programming goals? *" at bounding box center [331, 299] width 150 height 41
drag, startPoint x: 258, startPoint y: 228, endPoint x: 302, endPoint y: 259, distance: 54.8
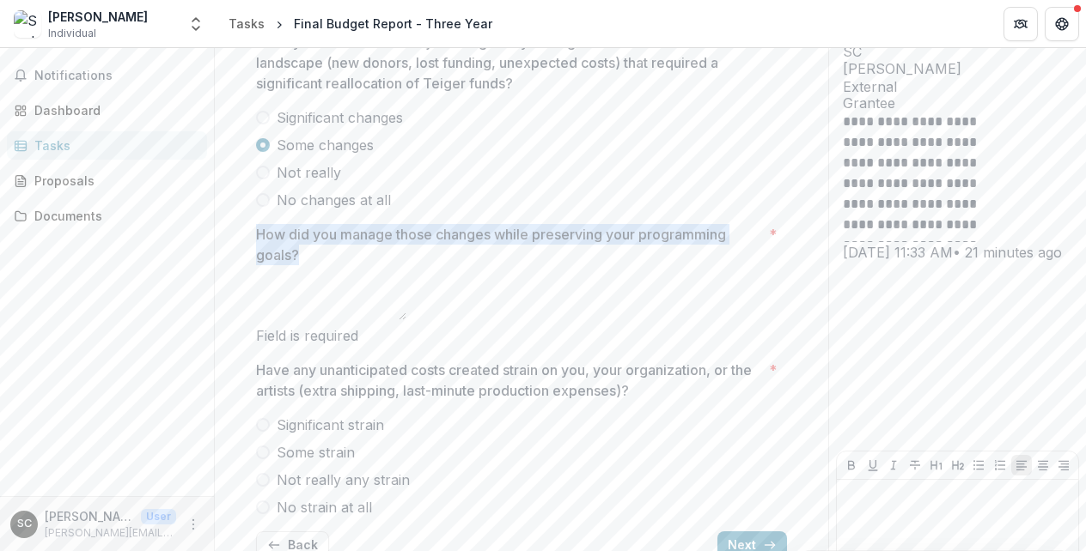
click at [302, 259] on p "How did you manage those changes while preserving your programming goals?" at bounding box center [509, 244] width 506 height 41
click at [302, 279] on textarea "How did you manage those changes while preserving your programming goals? *" at bounding box center [331, 299] width 150 height 41
drag, startPoint x: 302, startPoint y: 259, endPoint x: 259, endPoint y: 231, distance: 51.5
click at [259, 231] on p "How did you manage those changes while preserving your programming goals?" at bounding box center [509, 244] width 506 height 41
click at [259, 279] on textarea "How did you manage those changes while preserving your programming goals? *" at bounding box center [331, 299] width 150 height 41
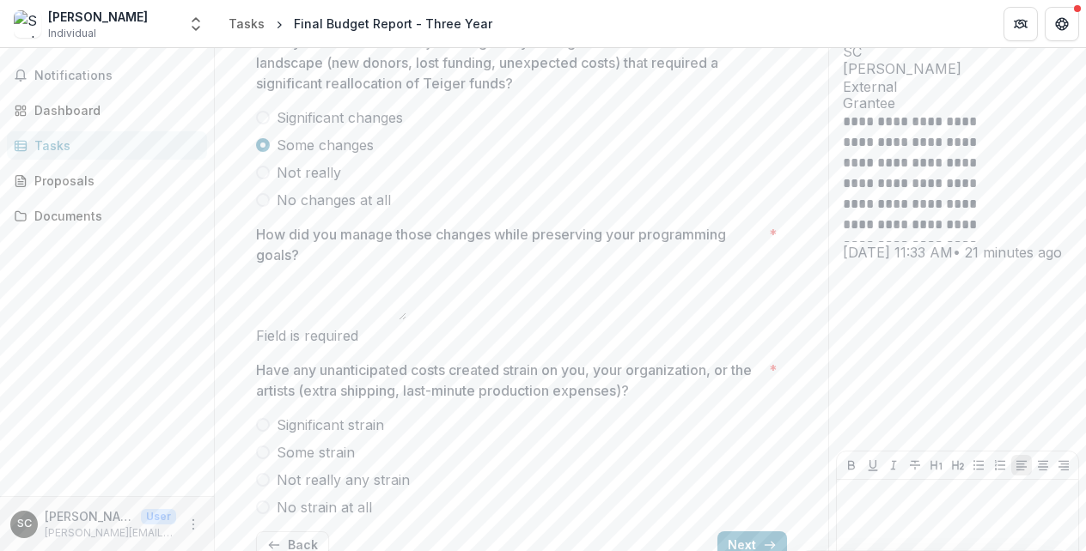
click at [259, 231] on p "How did you manage those changes while preserving your programming goals?" at bounding box center [509, 244] width 506 height 41
click at [259, 279] on textarea "How did you manage those changes while preserving your programming goals? *" at bounding box center [331, 299] width 150 height 41
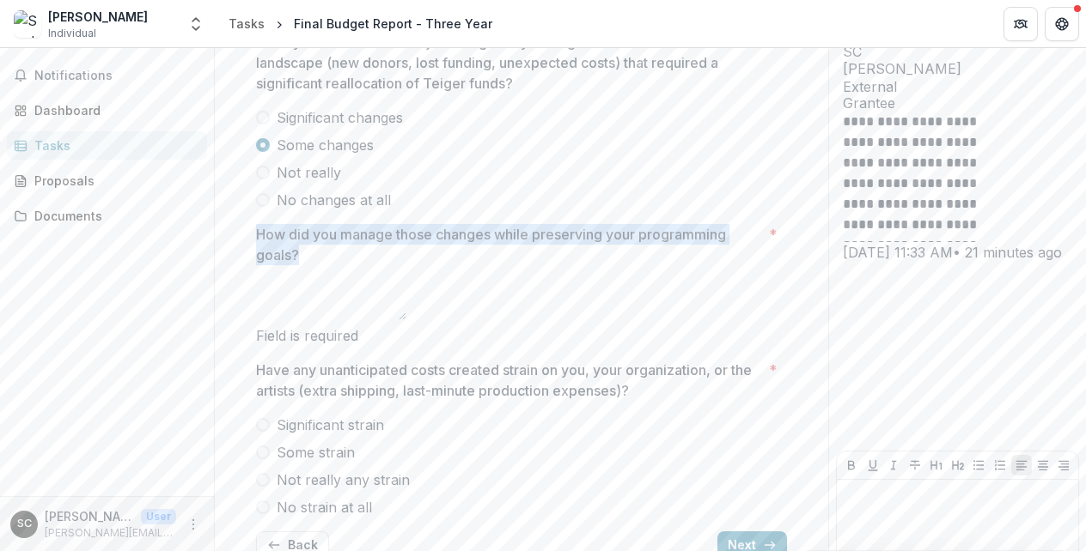
drag, startPoint x: 259, startPoint y: 231, endPoint x: 299, endPoint y: 260, distance: 49.1
click at [299, 260] on p "How did you manage those changes while preserving your programming goals?" at bounding box center [509, 244] width 506 height 41
click at [299, 279] on textarea "How did you manage those changes while preserving your programming goals? *" at bounding box center [331, 299] width 150 height 41
drag, startPoint x: 243, startPoint y: 214, endPoint x: 301, endPoint y: 274, distance: 83.2
click at [301, 274] on div "Have you encountered major changes in your organization’s financial landscape (…" at bounding box center [521, 295] width 558 height 555
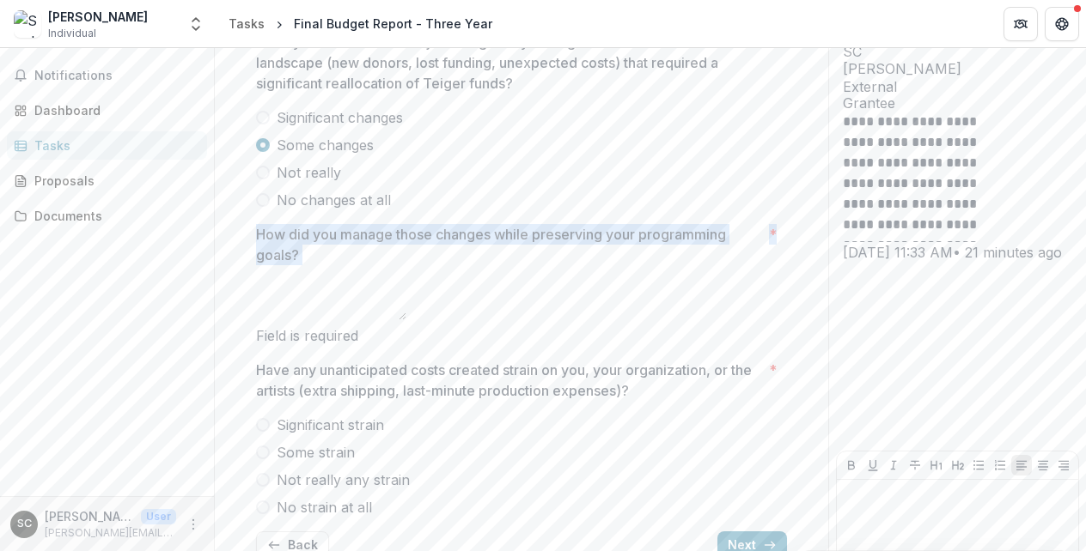
copy div "No changes at all How did you manage those changes while preserving your progra…"
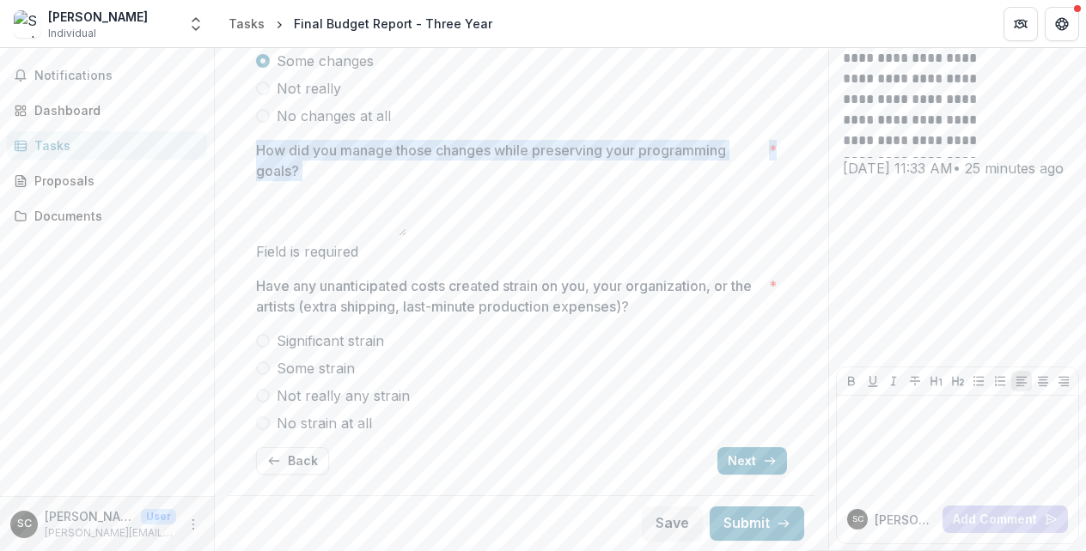
scroll to position [271, 0]
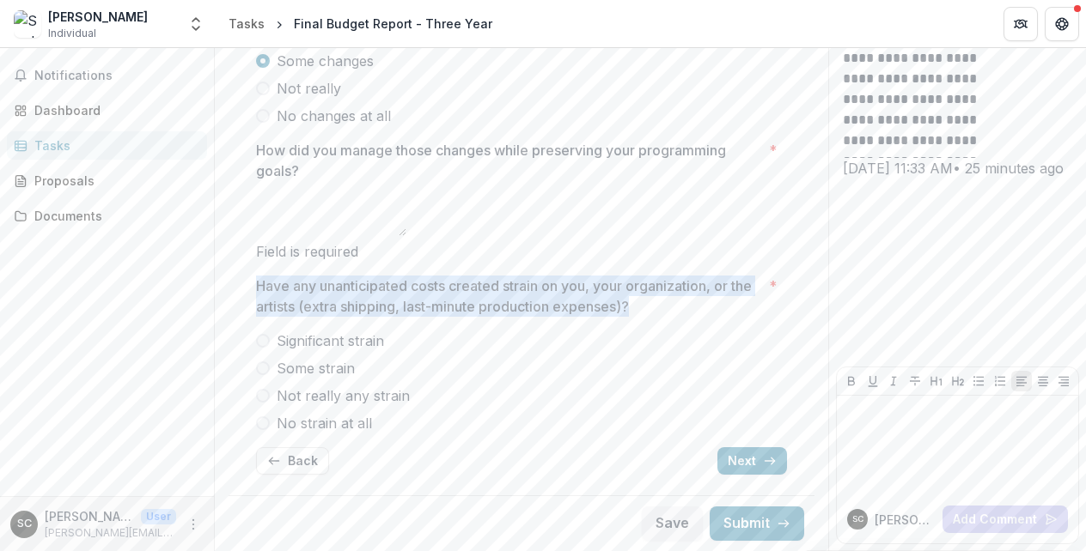
drag, startPoint x: 257, startPoint y: 283, endPoint x: 682, endPoint y: 315, distance: 426.4
click at [682, 315] on p "Have any unanticipated costs created strain on you, your organization, or the a…" at bounding box center [509, 296] width 506 height 41
copy p "Have any unanticipated costs created strain on you, your organization, or the a…"
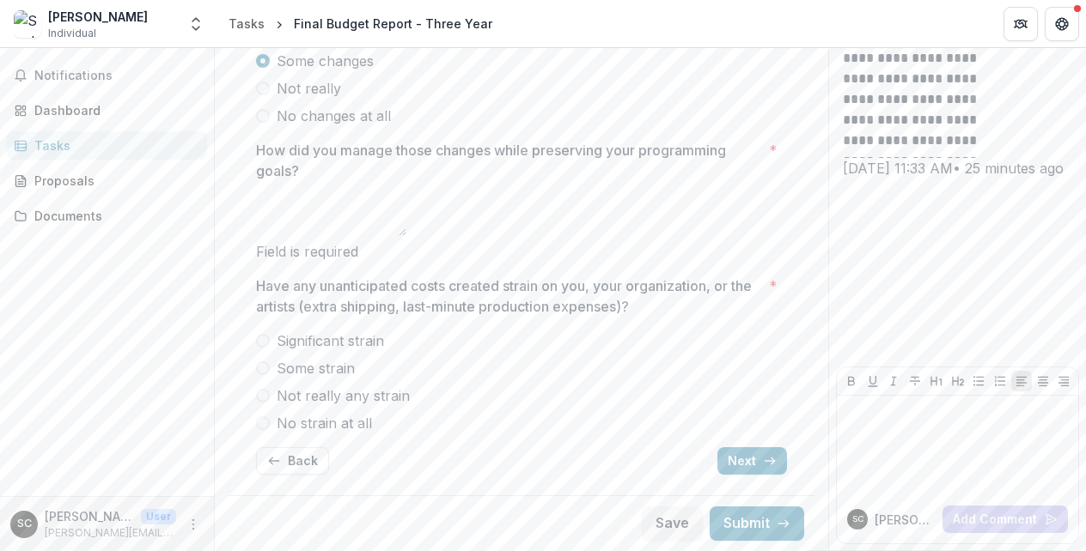
click at [562, 395] on label "Not really any strain" at bounding box center [521, 396] width 531 height 21
click at [756, 467] on button "Next" at bounding box center [752, 461] width 70 height 27
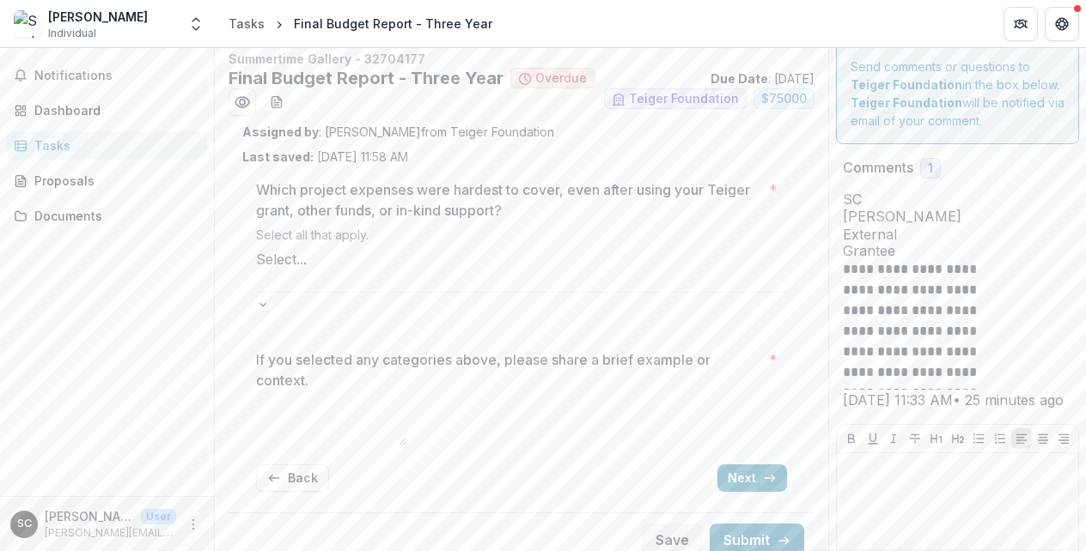
scroll to position [13, 0]
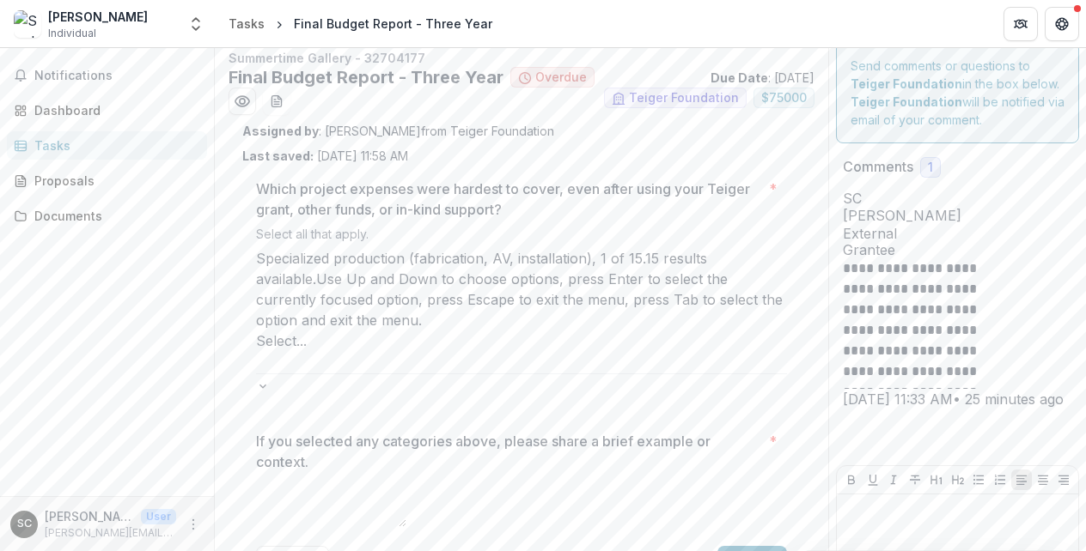
click at [627, 351] on div at bounding box center [521, 362] width 531 height 22
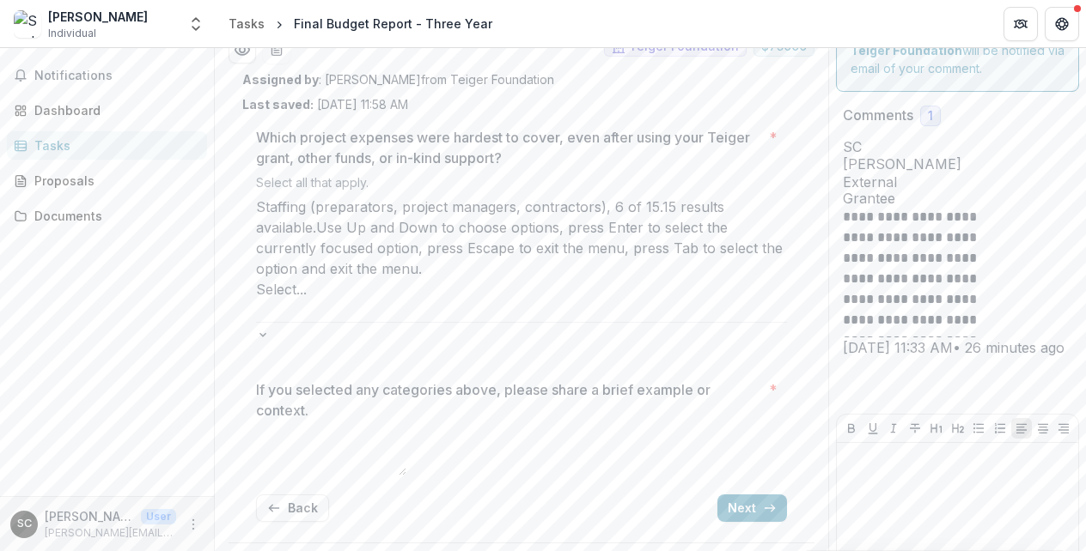
scroll to position [225, 0]
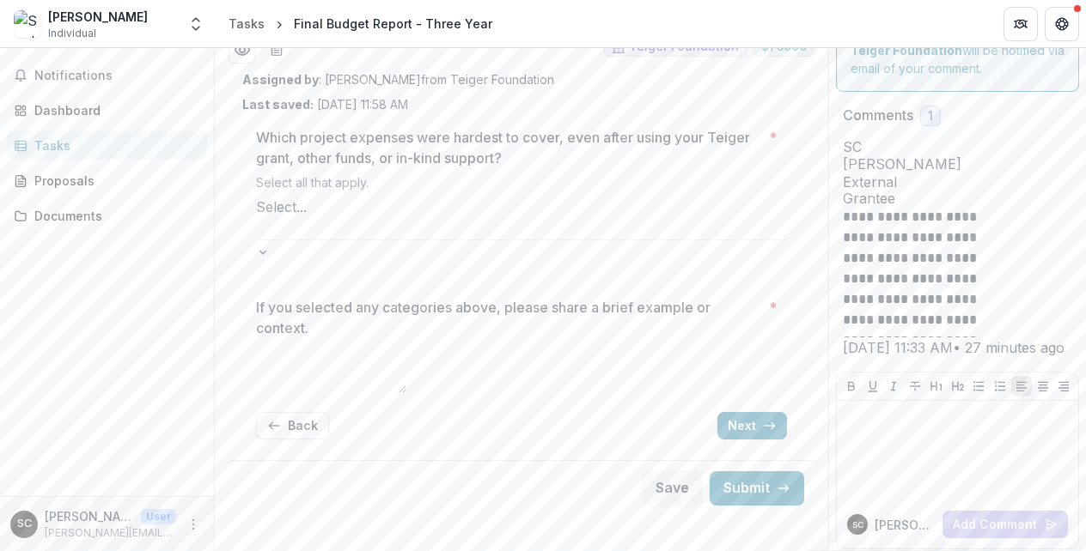
click at [668, 521] on div "Summertime Gallery - 32704177 Final Budget Report - Three Year Overdue Due Date…" at bounding box center [521, 270] width 613 height 573
click at [576, 297] on p "If you selected any categories above, please share a brief example or context." at bounding box center [509, 317] width 506 height 41
click at [406, 352] on textarea "If you selected any categories above, please share a brief example or context. *" at bounding box center [331, 372] width 150 height 41
click at [576, 297] on p "If you selected any categories above, please share a brief example or context." at bounding box center [509, 317] width 506 height 41
click at [406, 352] on textarea "If you selected any categories above, please share a brief example or context. *" at bounding box center [331, 372] width 150 height 41
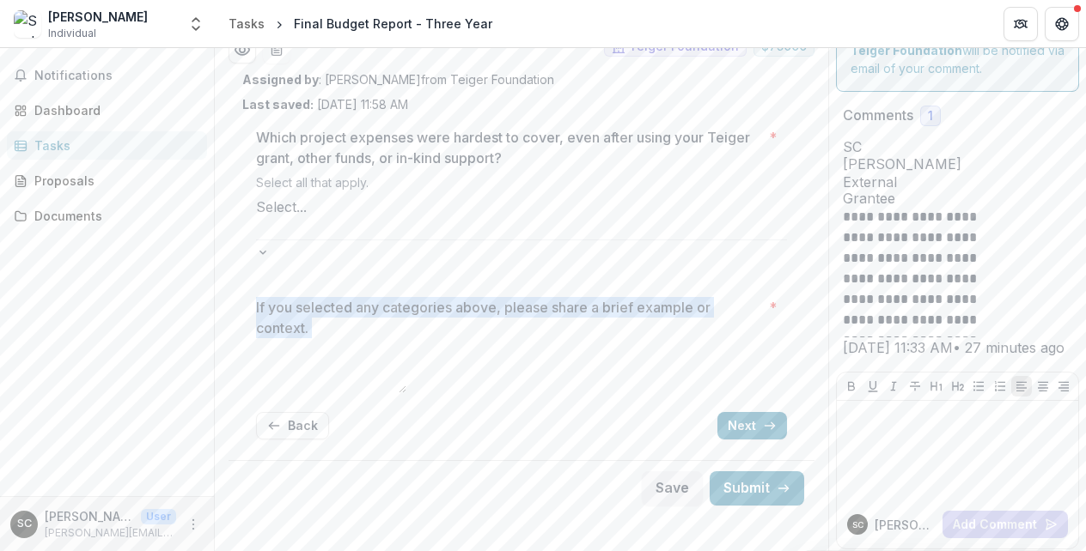
click at [576, 297] on p "If you selected any categories above, please share a brief example or context." at bounding box center [509, 317] width 506 height 41
click at [406, 352] on textarea "If you selected any categories above, please share a brief example or context. *" at bounding box center [331, 372] width 150 height 41
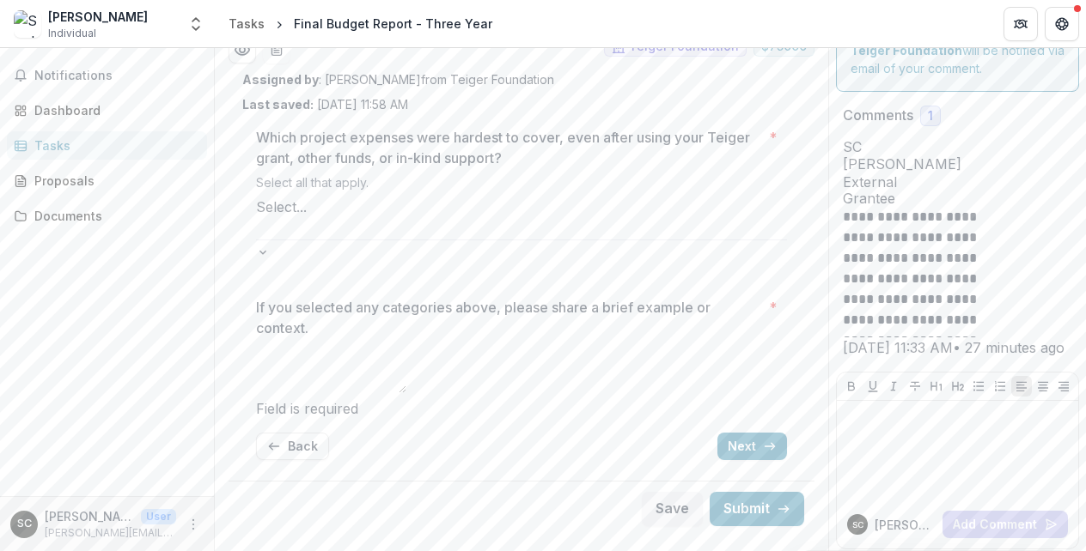
click at [576, 297] on p "If you selected any categories above, please share a brief example or context." at bounding box center [509, 317] width 506 height 41
click at [406, 352] on textarea "If you selected any categories above, please share a brief example or context. *" at bounding box center [331, 372] width 150 height 41
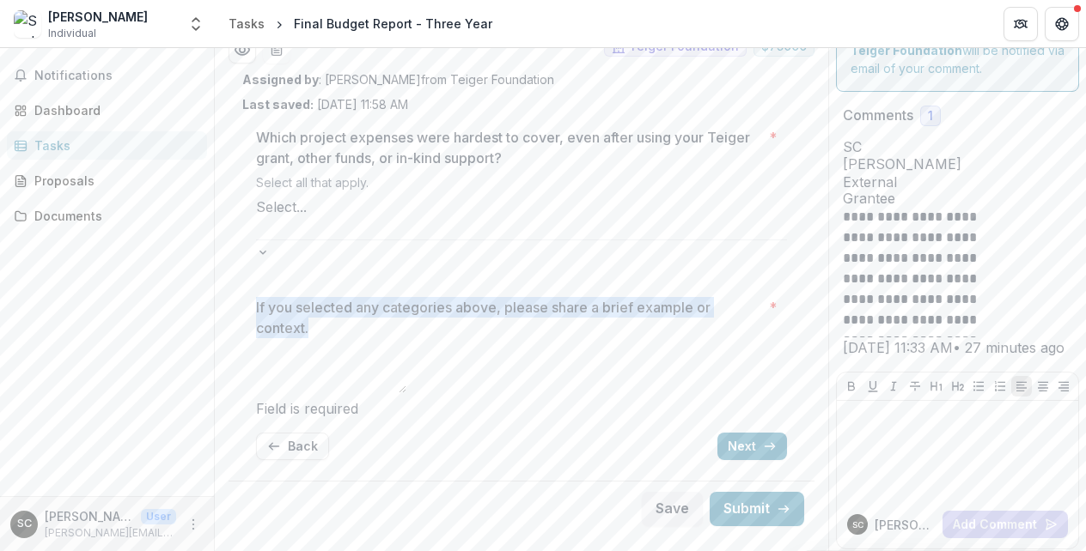
drag, startPoint x: 246, startPoint y: 252, endPoint x: 337, endPoint y: 271, distance: 93.2
click at [337, 271] on div "Which project expenses were hardest to cover, even after using your Teiger gran…" at bounding box center [521, 293] width 558 height 361
copy p "If you selected any categories above, please share a brief example or context."
click at [740, 433] on button "Next" at bounding box center [752, 446] width 70 height 27
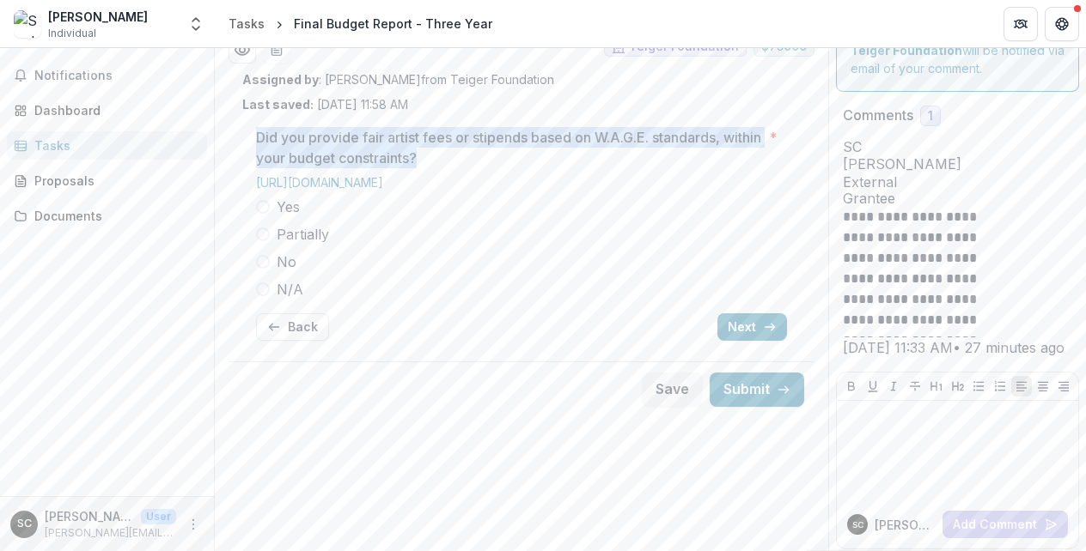
drag, startPoint x: 259, startPoint y: 137, endPoint x: 493, endPoint y: 155, distance: 235.2
click at [493, 155] on p "Did you provide fair artist fees or stipends based on W.A.G.E. standards, withi…" at bounding box center [509, 147] width 506 height 41
copy p "Did you provide fair artist fees or stipends based on W.A.G.E. standards, withi…"
click at [383, 186] on link "[URL][DOMAIN_NAME]" at bounding box center [319, 182] width 127 height 15
click at [736, 324] on button "Next" at bounding box center [752, 327] width 70 height 27
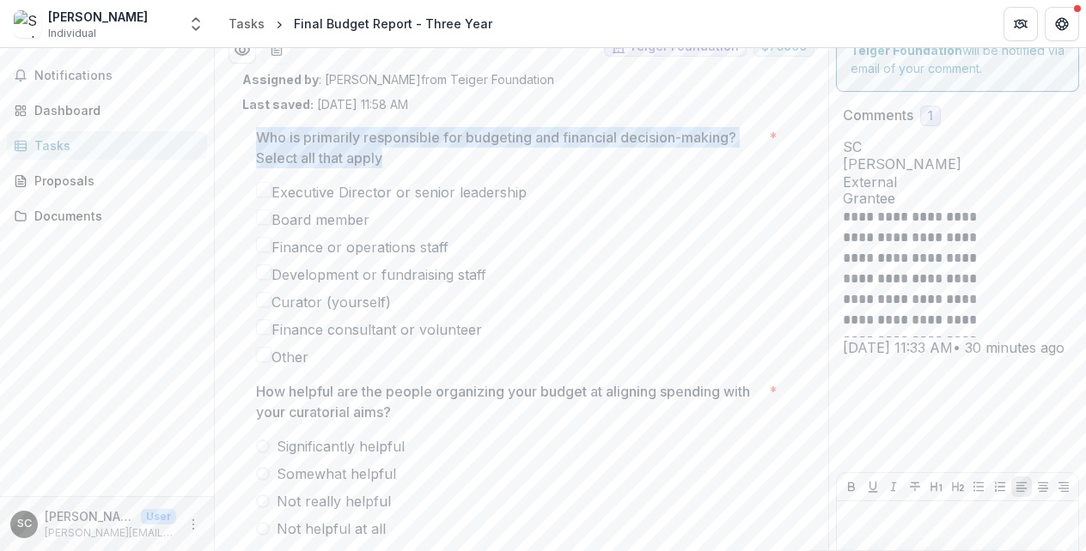
drag, startPoint x: 258, startPoint y: 142, endPoint x: 390, endPoint y: 161, distance: 133.7
click at [390, 161] on p "Who is primarily responsible for budgeting and financial decision-making? Selec…" at bounding box center [509, 147] width 506 height 41
copy p "Who is primarily responsible for budgeting and financial decision-making? Selec…"
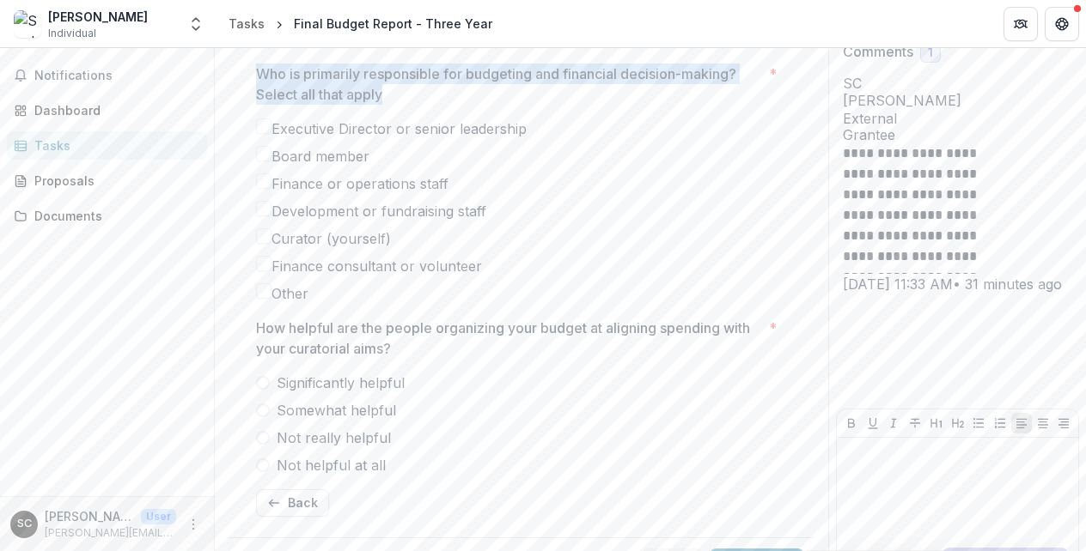
scroll to position [126, 0]
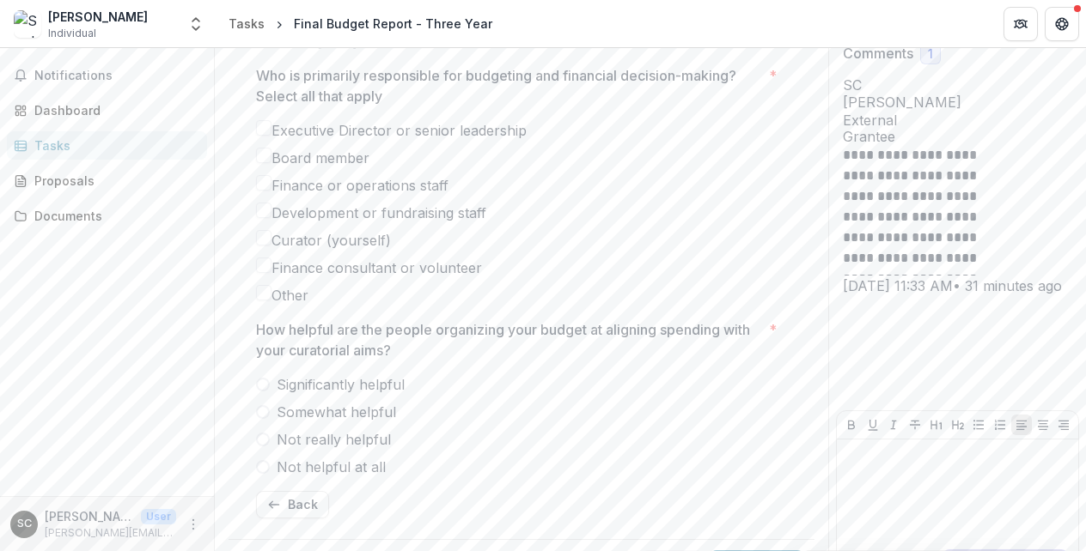
click at [275, 134] on label "Executive Director or senior leadership" at bounding box center [521, 130] width 531 height 21
click at [270, 161] on span at bounding box center [263, 155] width 15 height 15
click at [270, 187] on span at bounding box center [263, 182] width 15 height 15
click at [269, 215] on span at bounding box center [263, 210] width 15 height 15
click at [276, 239] on label "Curator (yourself)" at bounding box center [521, 240] width 531 height 21
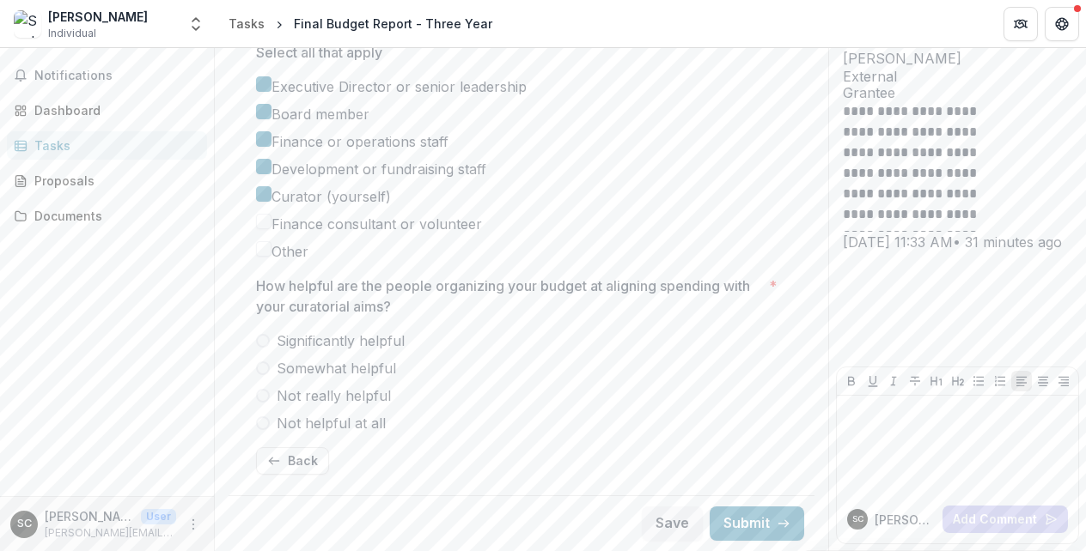
scroll to position [170, 0]
click at [262, 345] on span at bounding box center [263, 341] width 14 height 14
